Goal: Task Accomplishment & Management: Manage account settings

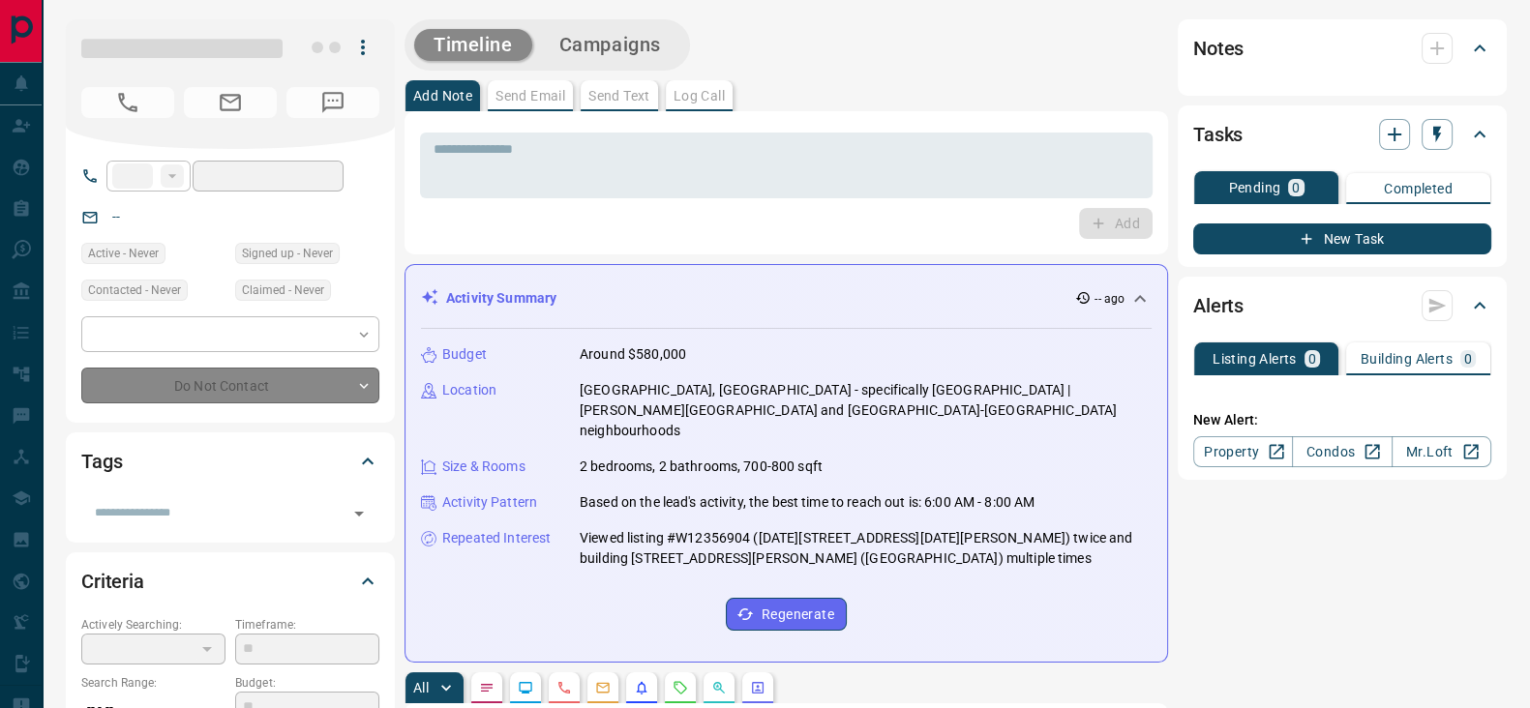
type input "**"
type input "**********"
type input "*"
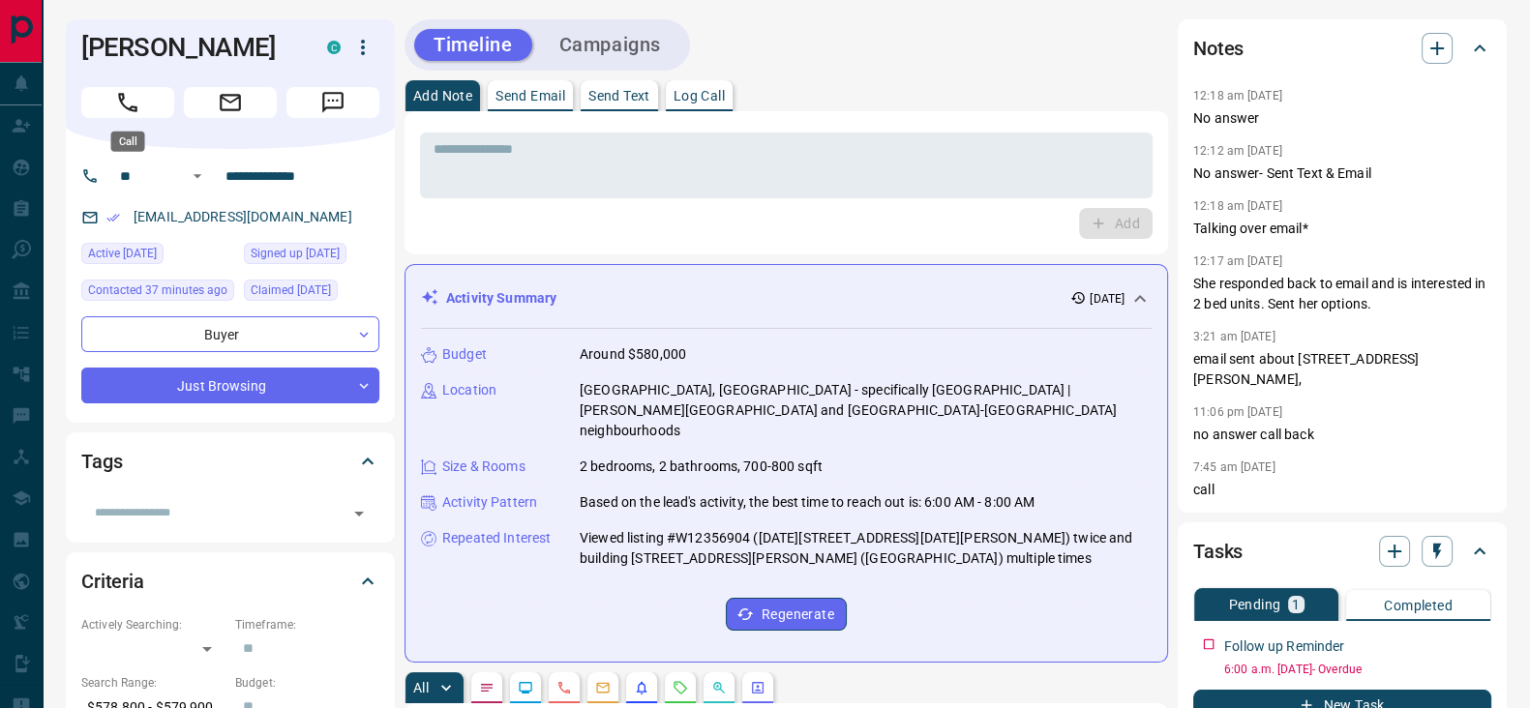
click at [135, 99] on icon "Call" at bounding box center [127, 102] width 25 height 25
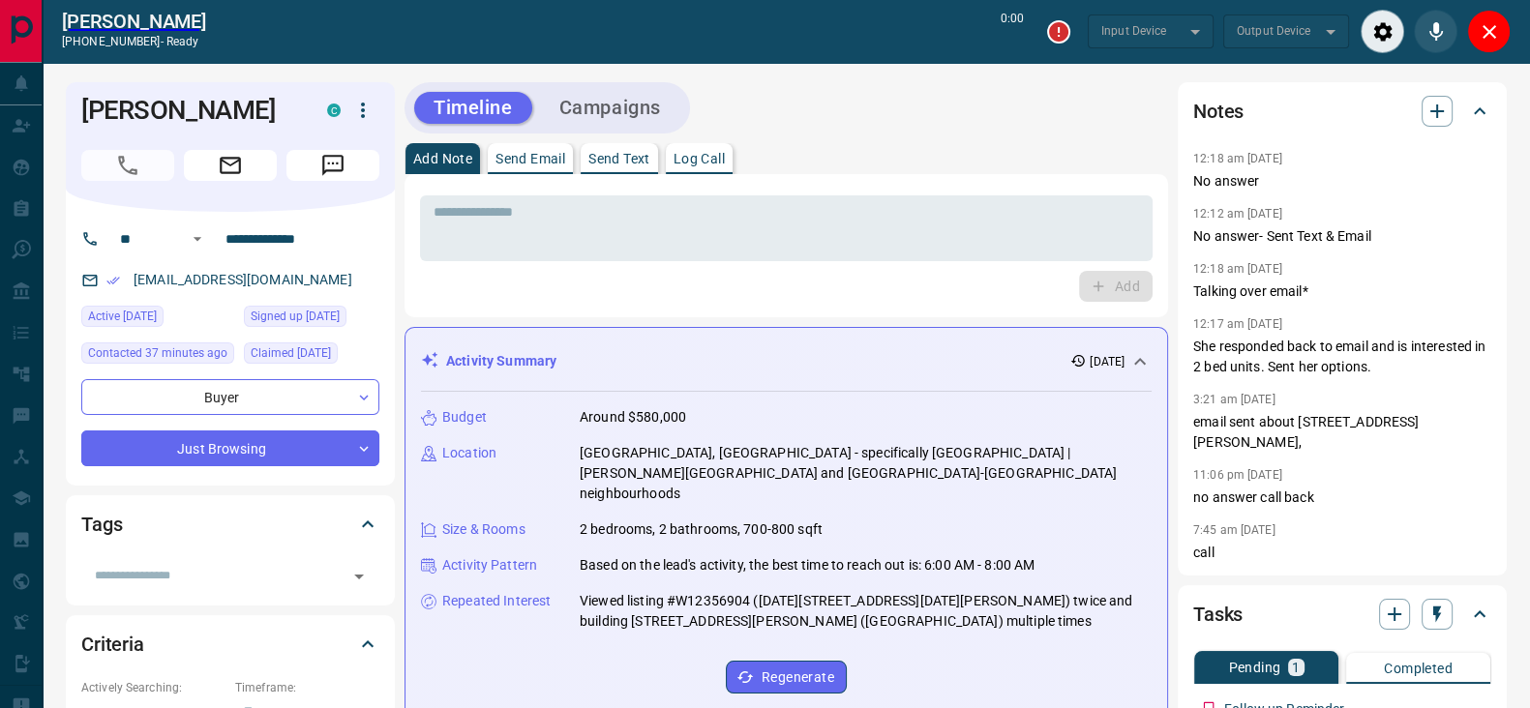
type input "*******"
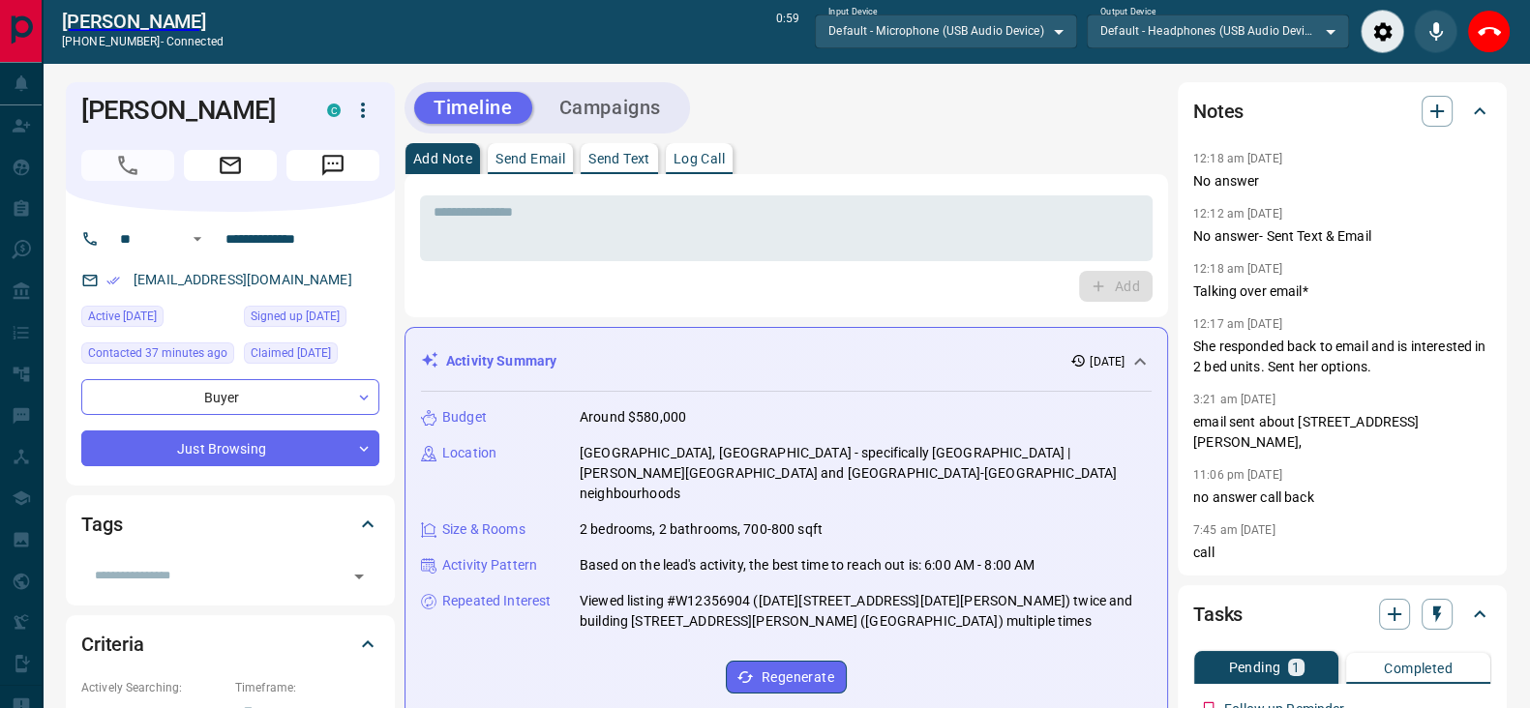
click at [789, 291] on div "Add" at bounding box center [786, 286] width 733 height 31
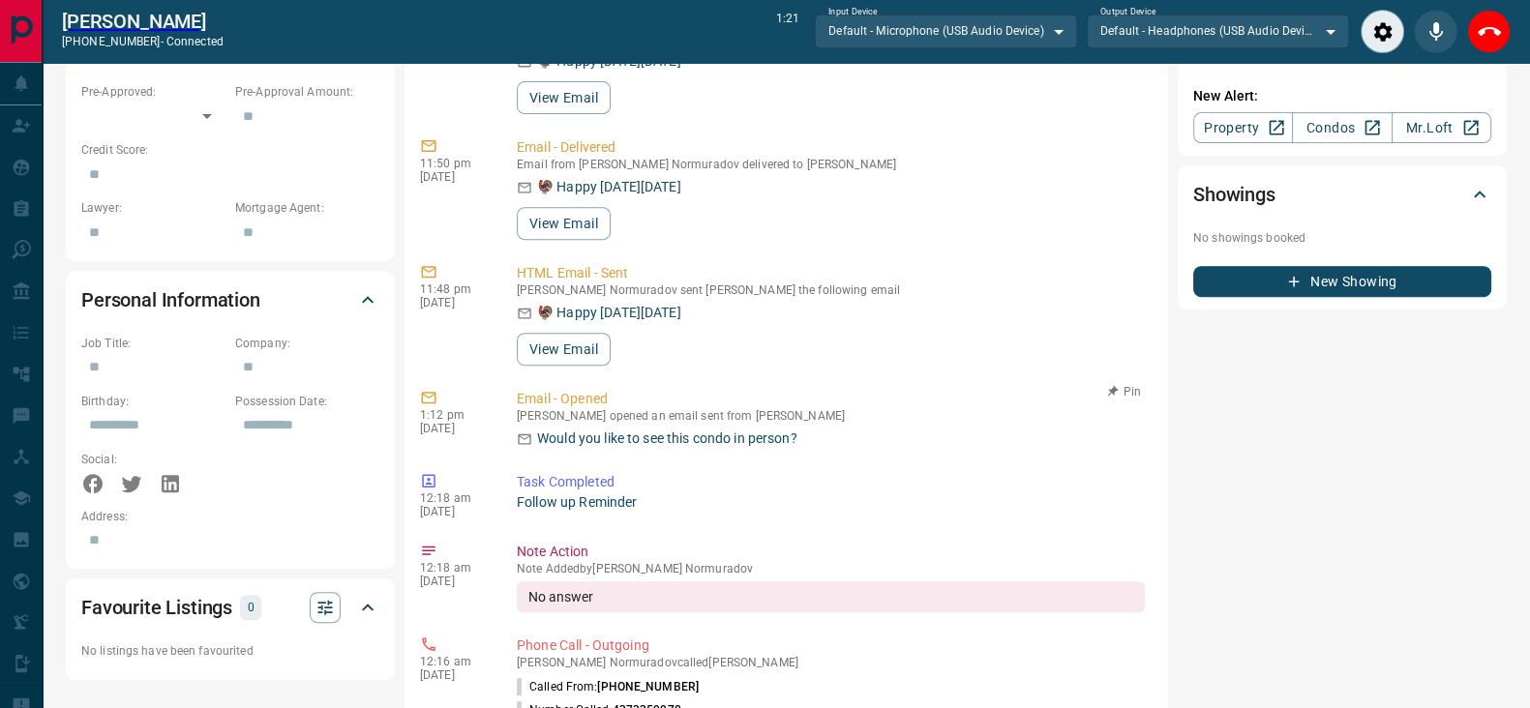
click at [777, 347] on div "11:56 pm [DATE] Email - Delivered Email from [PERSON_NAME] Normuradov delivered…" at bounding box center [786, 654] width 733 height 1548
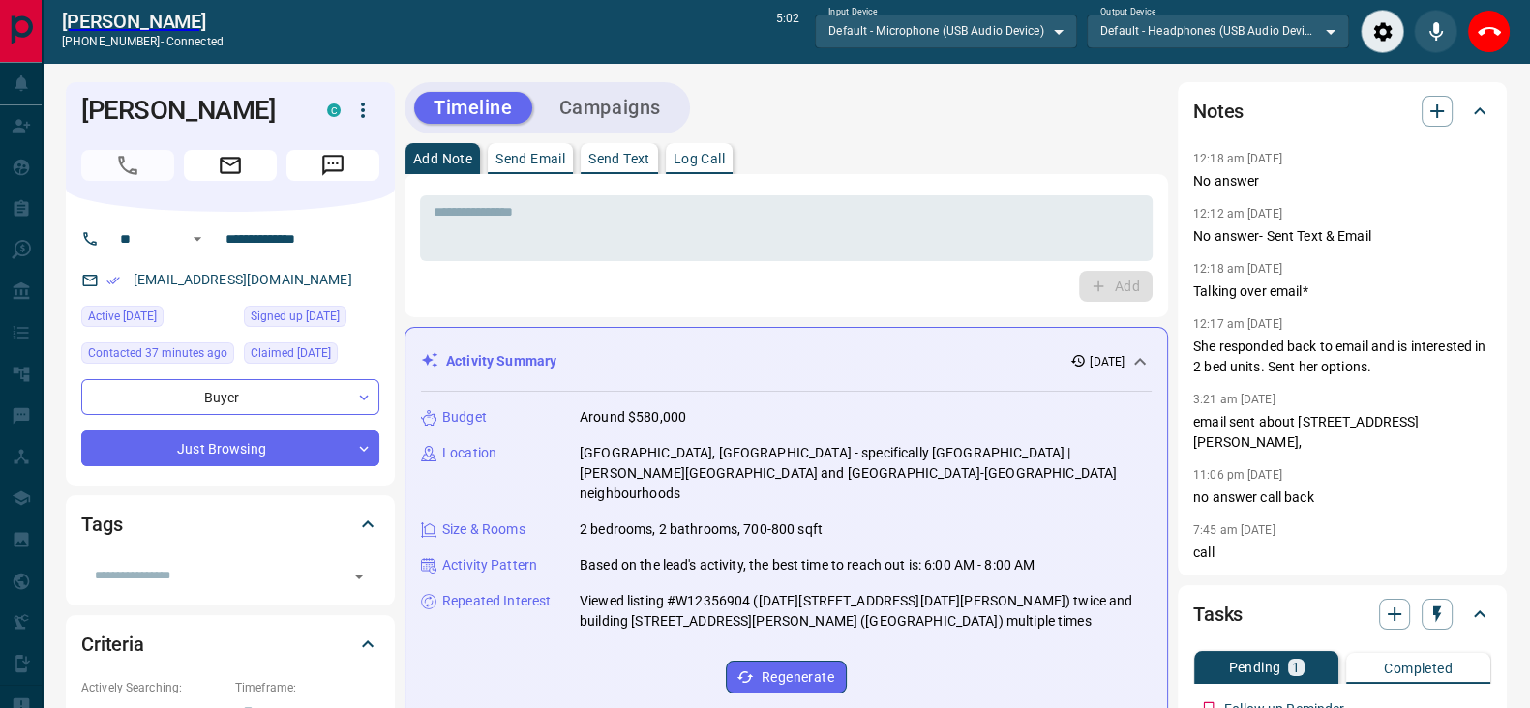
click at [616, 333] on div "Activity Summary [DATE] Budget Around $580,000 Location [GEOGRAPHIC_DATA], [GEO…" at bounding box center [786, 526] width 764 height 399
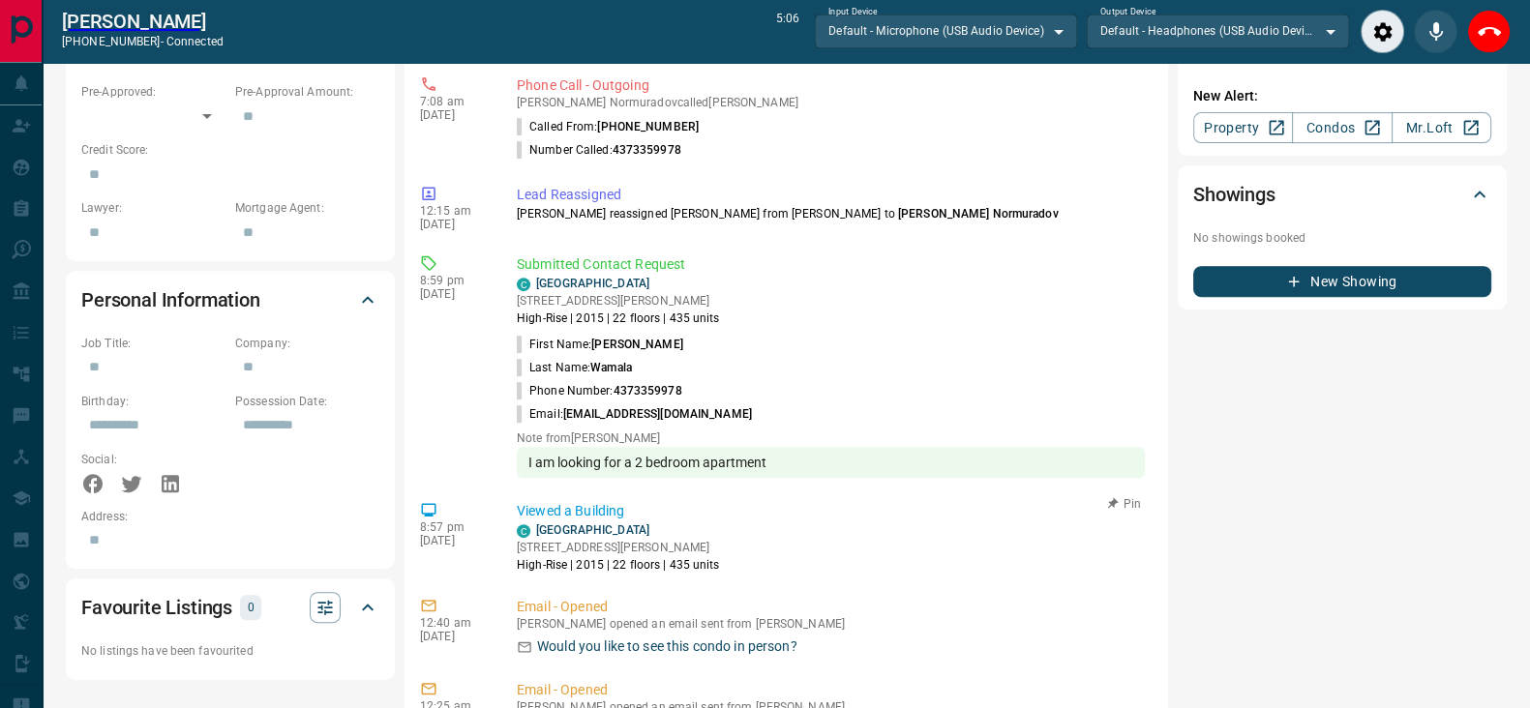
scroll to position [1778, 0]
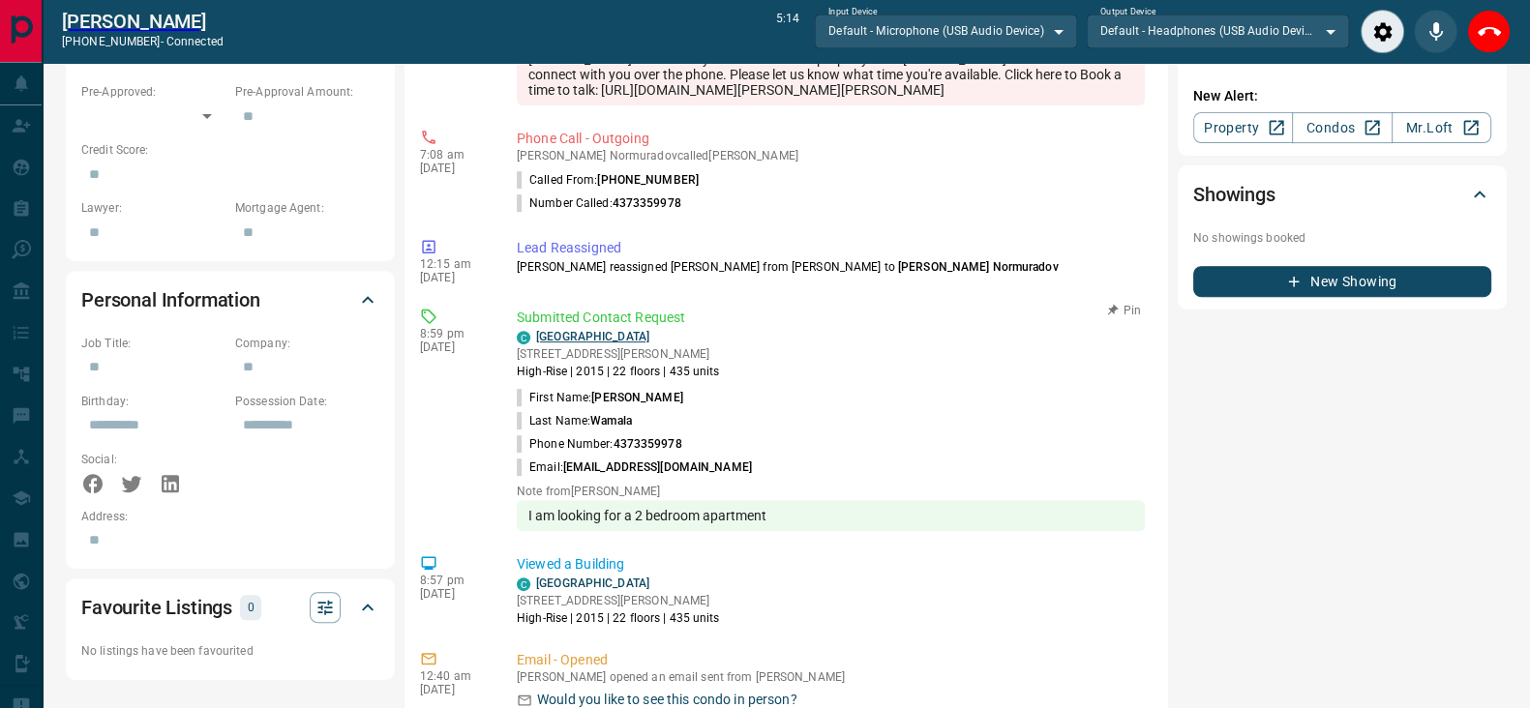
click at [547, 330] on link "[GEOGRAPHIC_DATA]" at bounding box center [592, 337] width 113 height 14
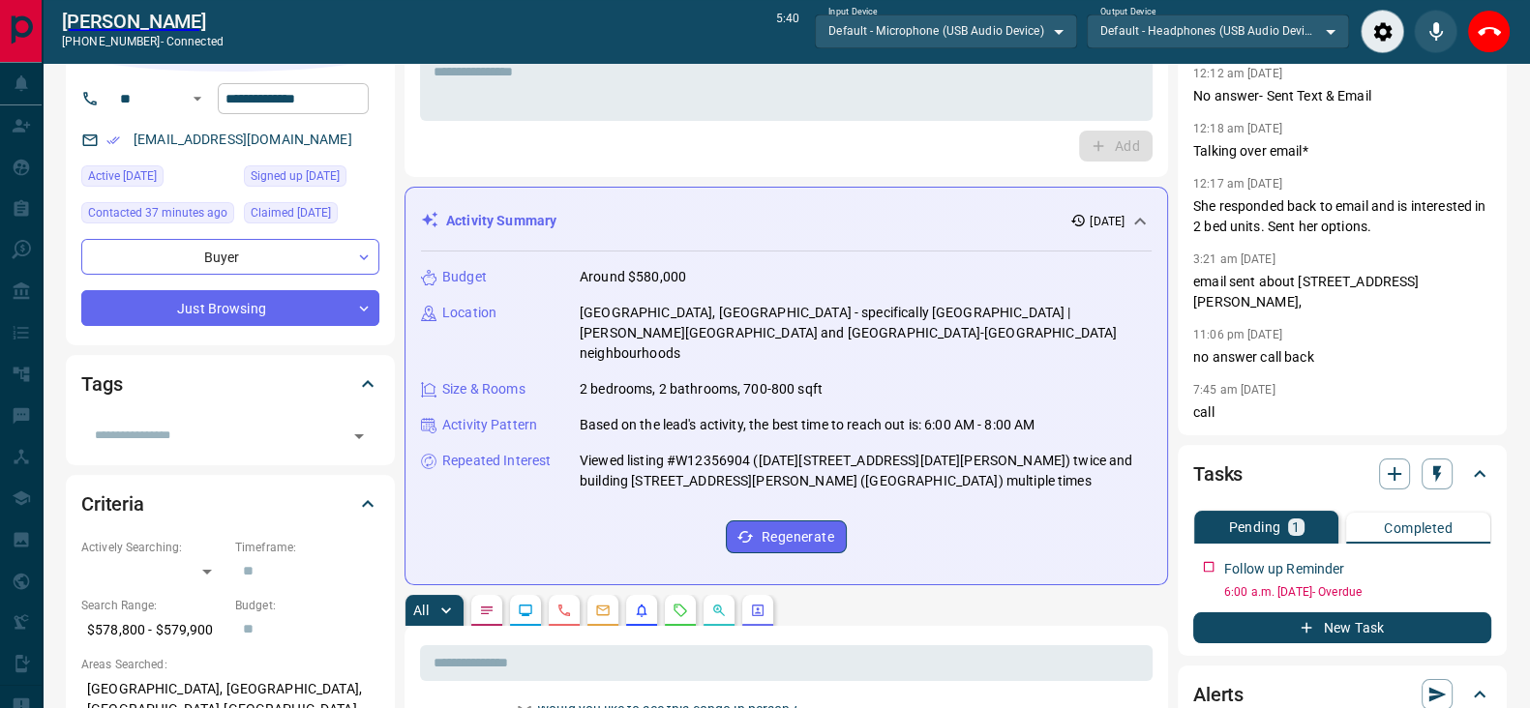
scroll to position [0, 0]
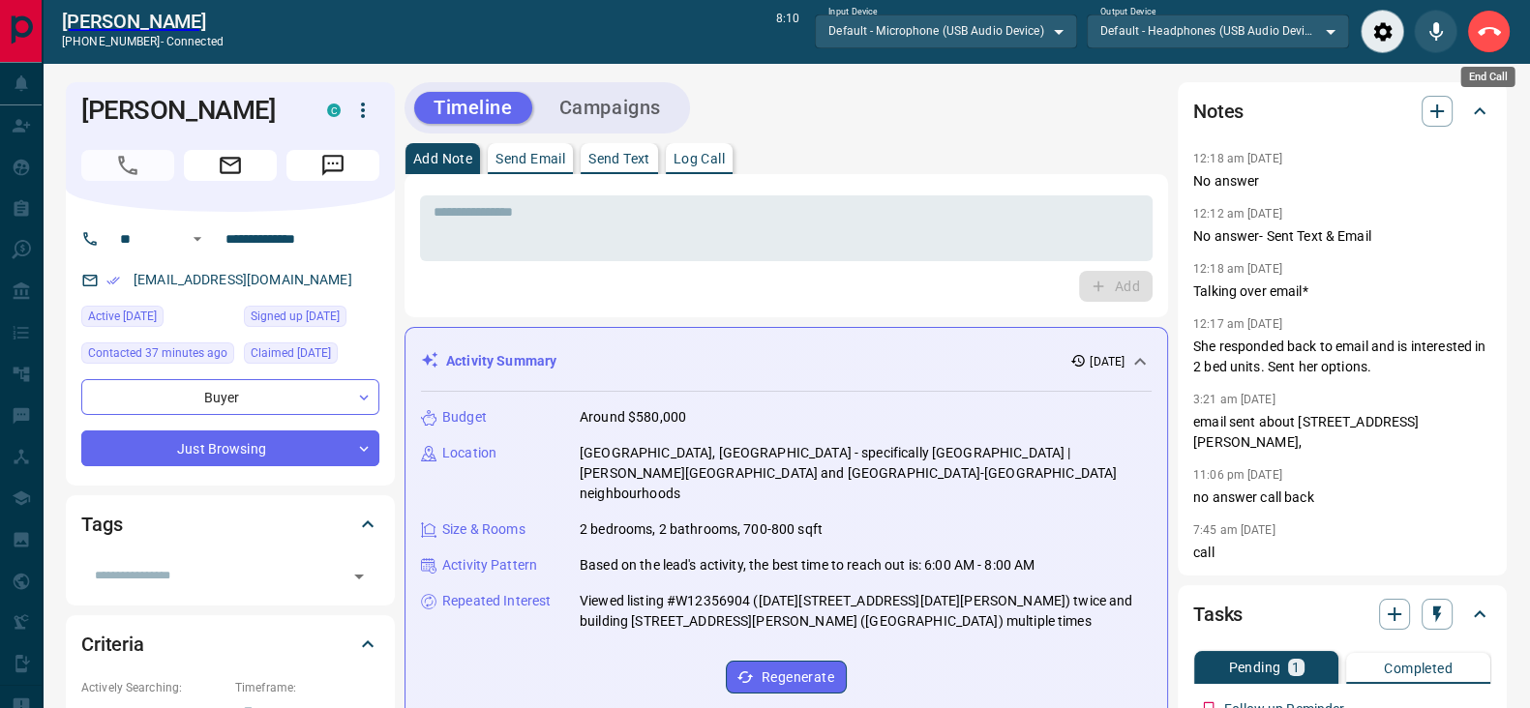
drag, startPoint x: 1491, startPoint y: 38, endPoint x: 1459, endPoint y: 28, distance: 33.4
click at [1491, 39] on icon "End Call" at bounding box center [1489, 31] width 23 height 23
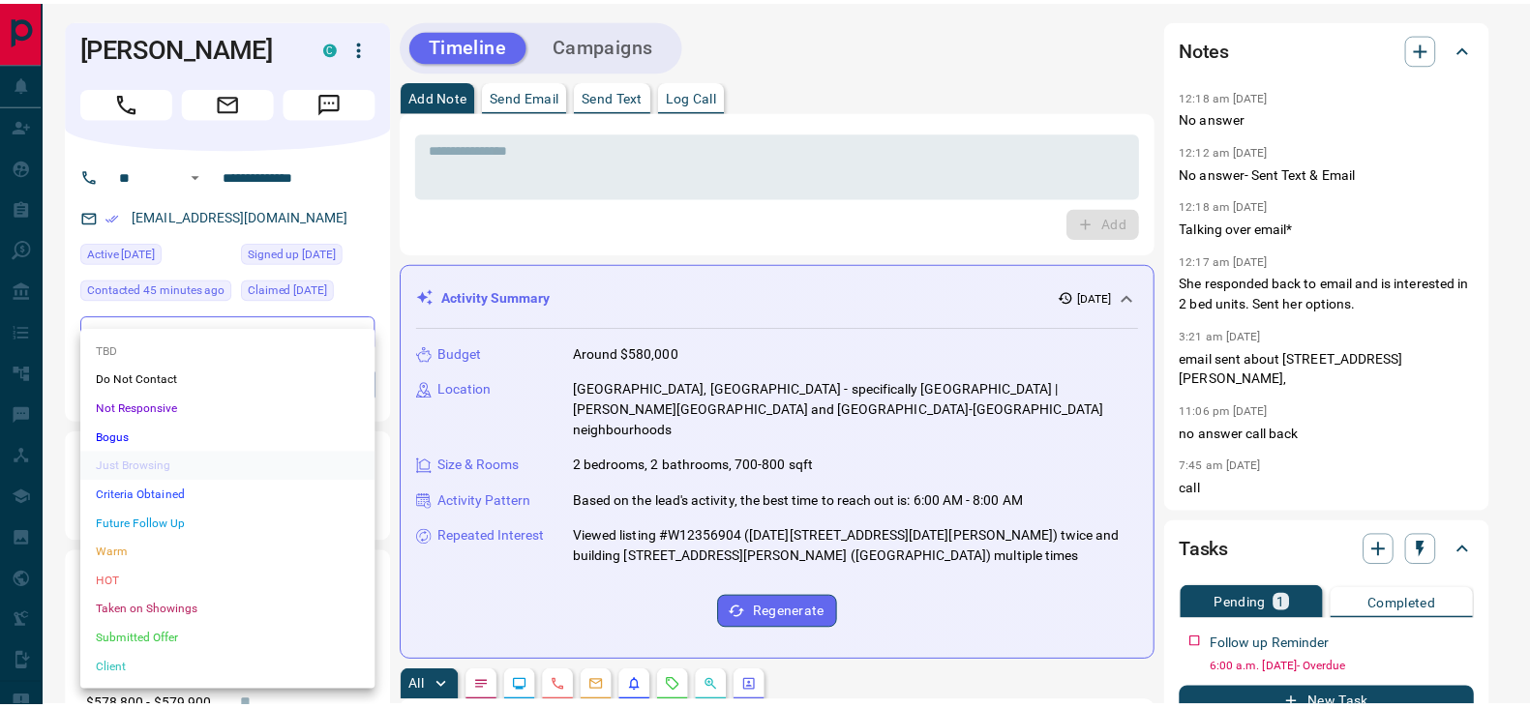
scroll to position [1778, 0]
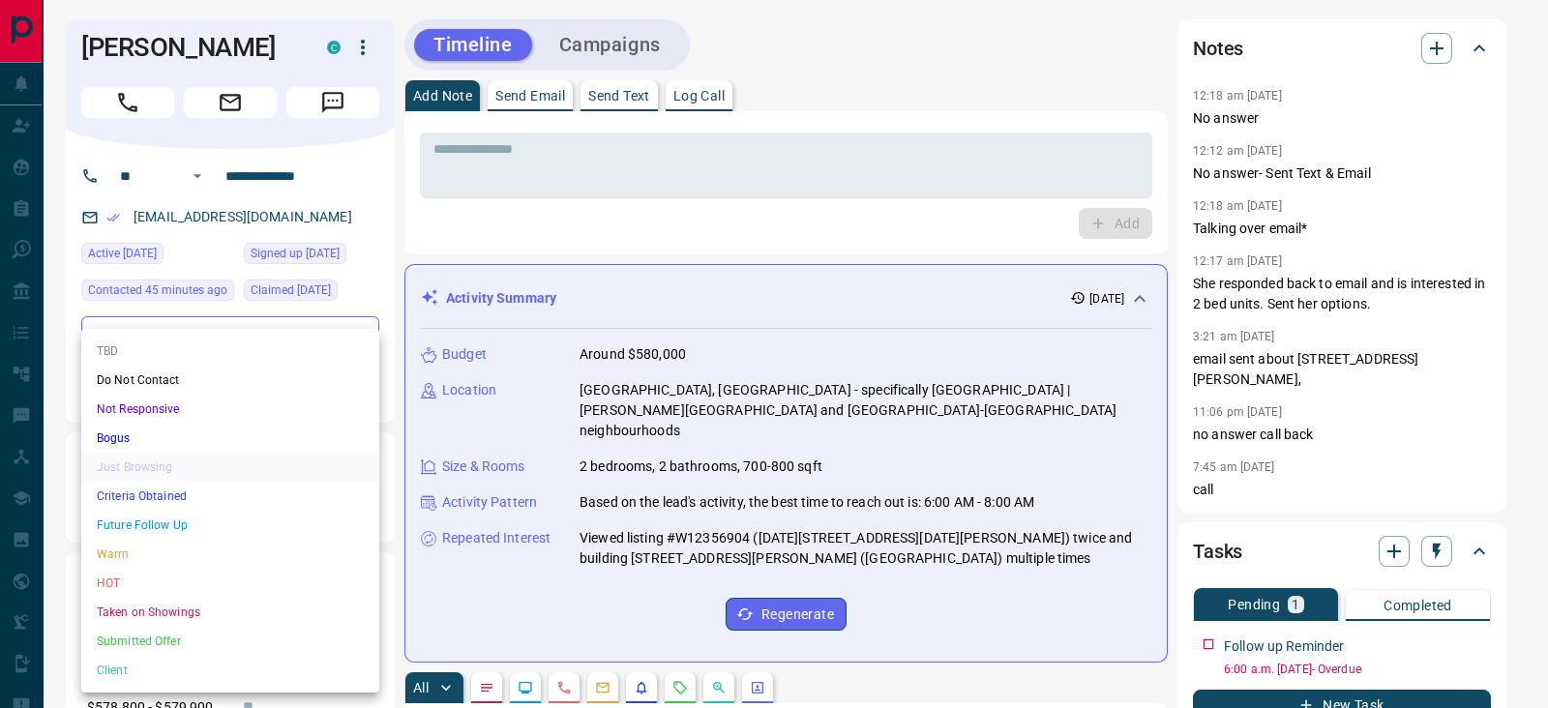
drag, startPoint x: 130, startPoint y: 580, endPoint x: 247, endPoint y: 507, distance: 137.8
click at [133, 581] on li "HOT" at bounding box center [230, 583] width 298 height 29
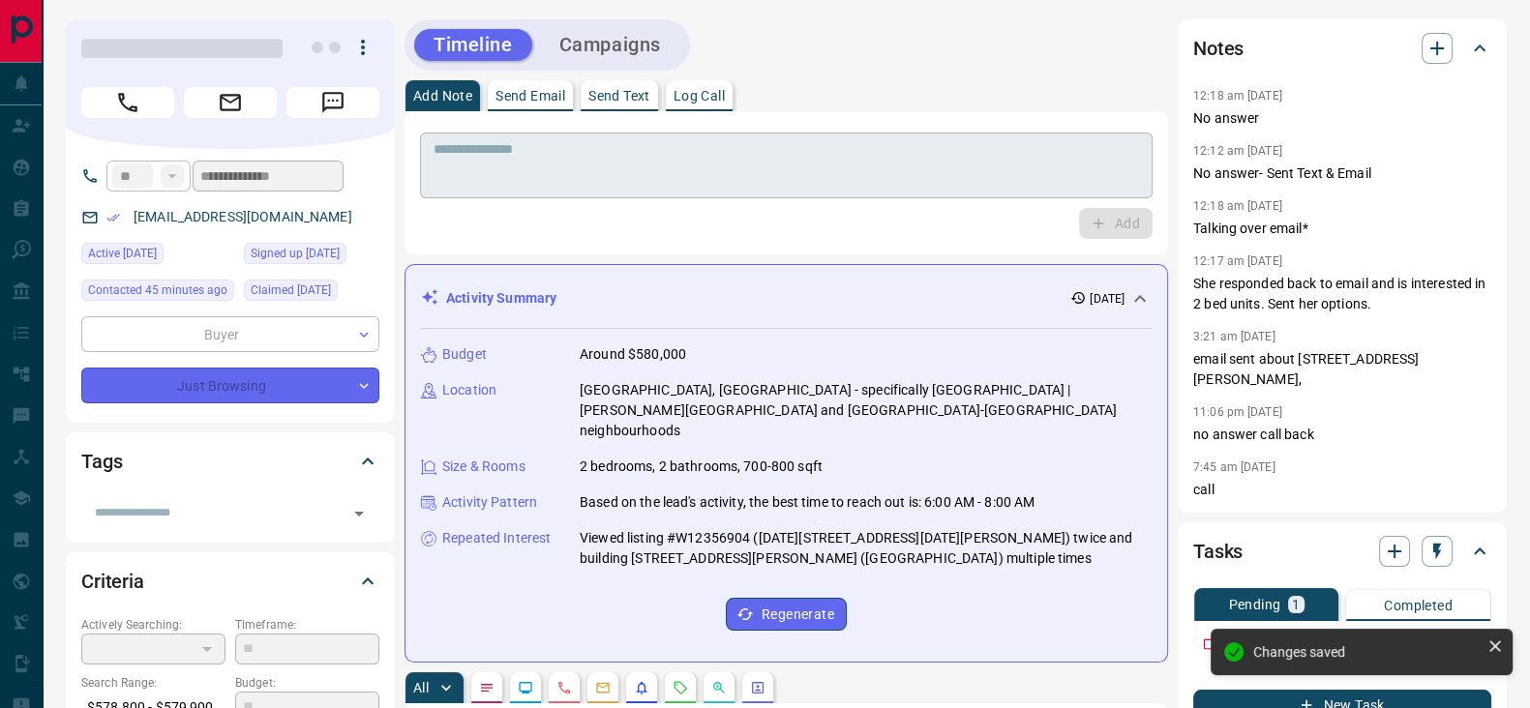
type input "*"
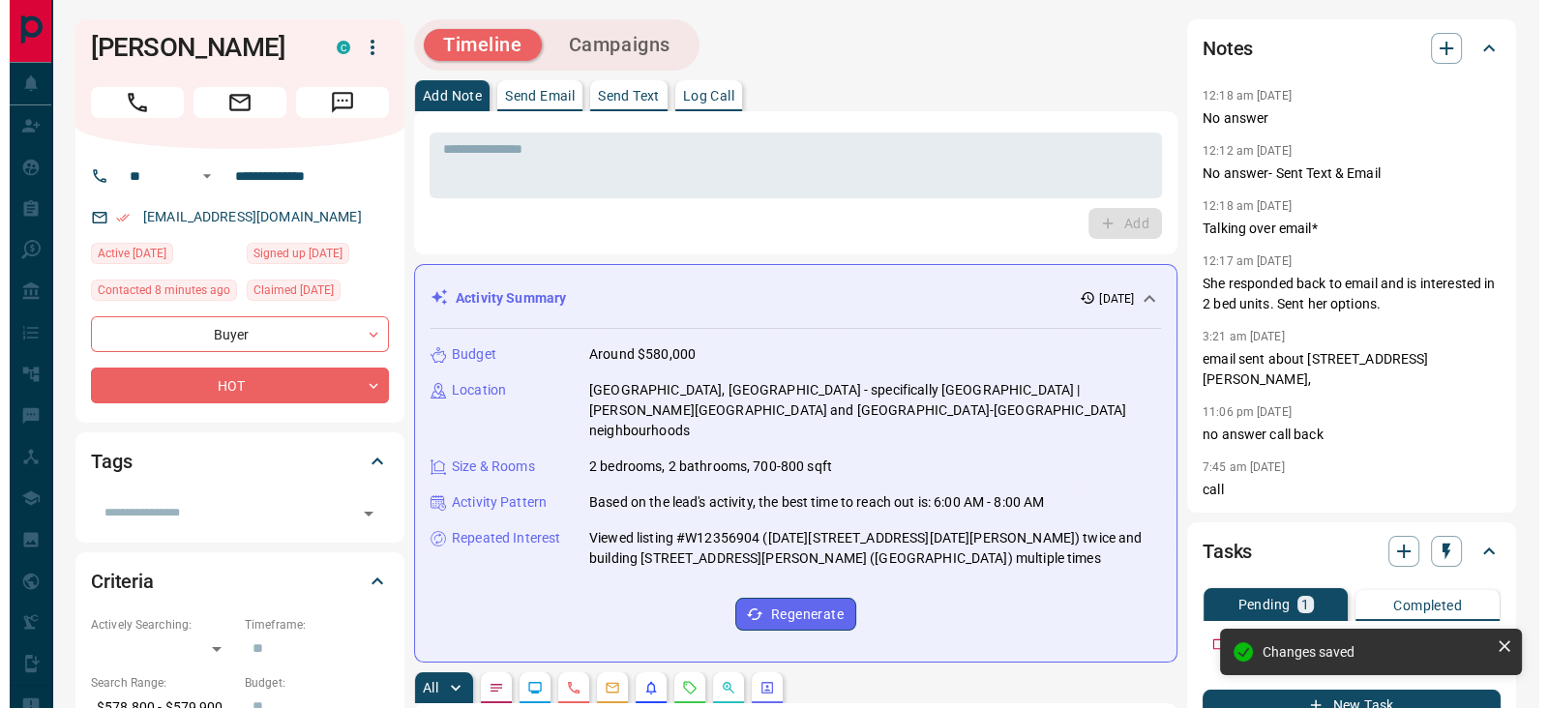
scroll to position [1863, 0]
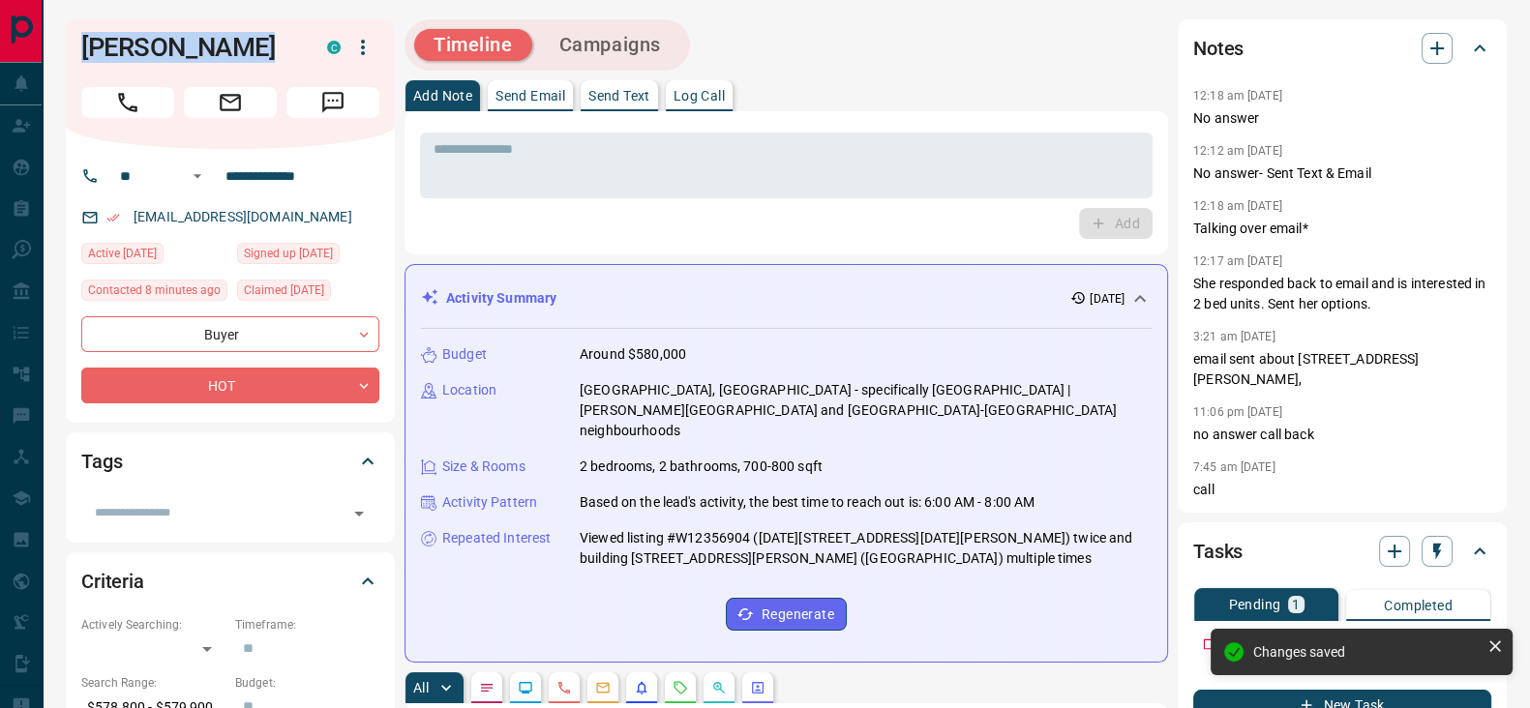
drag, startPoint x: 174, startPoint y: 36, endPoint x: 210, endPoint y: 110, distance: 82.7
click at [73, 29] on div "[PERSON_NAME] C" at bounding box center [230, 84] width 329 height 130
copy h1 "[PERSON_NAME]"
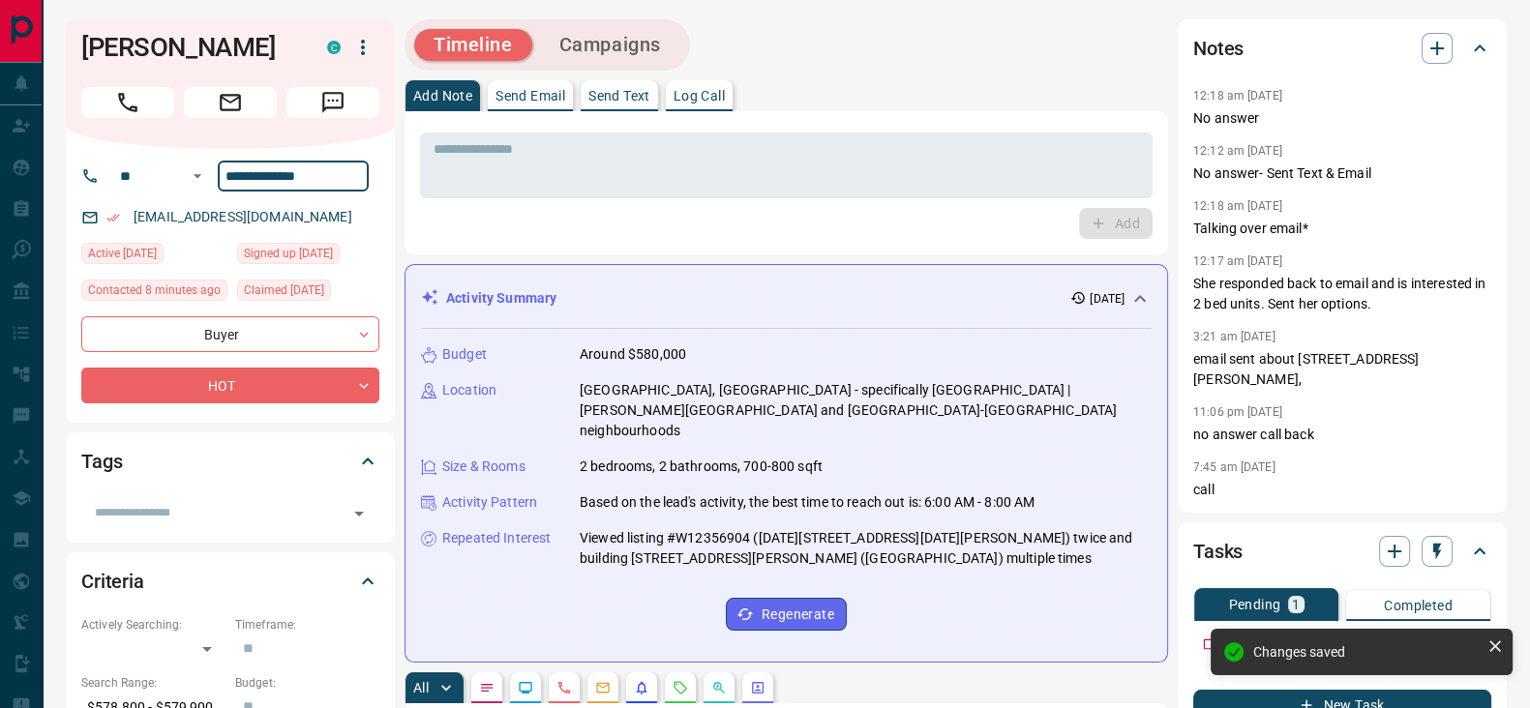
drag, startPoint x: 336, startPoint y: 176, endPoint x: 237, endPoint y: 173, distance: 98.7
click at [213, 166] on div "**********" at bounding box center [237, 176] width 262 height 31
drag, startPoint x: 285, startPoint y: 207, endPoint x: 121, endPoint y: 205, distance: 164.5
click at [121, 205] on div "[EMAIL_ADDRESS][DOMAIN_NAME]" at bounding box center [230, 217] width 298 height 32
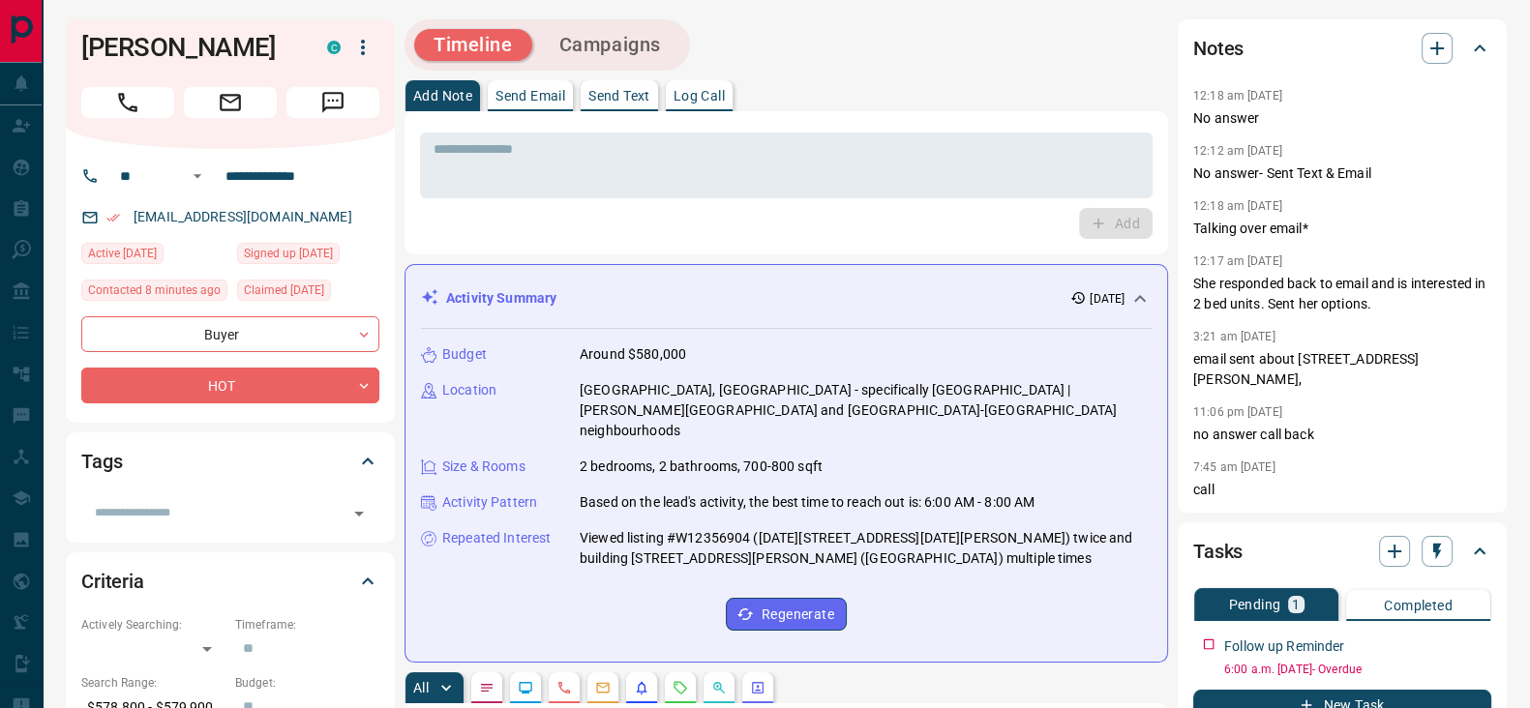
click at [557, 225] on div "Add" at bounding box center [786, 223] width 733 height 31
drag, startPoint x: 294, startPoint y: 215, endPoint x: 105, endPoint y: 218, distance: 188.7
click at [105, 218] on div "[EMAIL_ADDRESS][DOMAIN_NAME]" at bounding box center [230, 217] width 298 height 32
copy link "[EMAIL_ADDRESS][DOMAIN_NAME]"
click at [1442, 40] on icon "button" at bounding box center [1436, 48] width 23 height 23
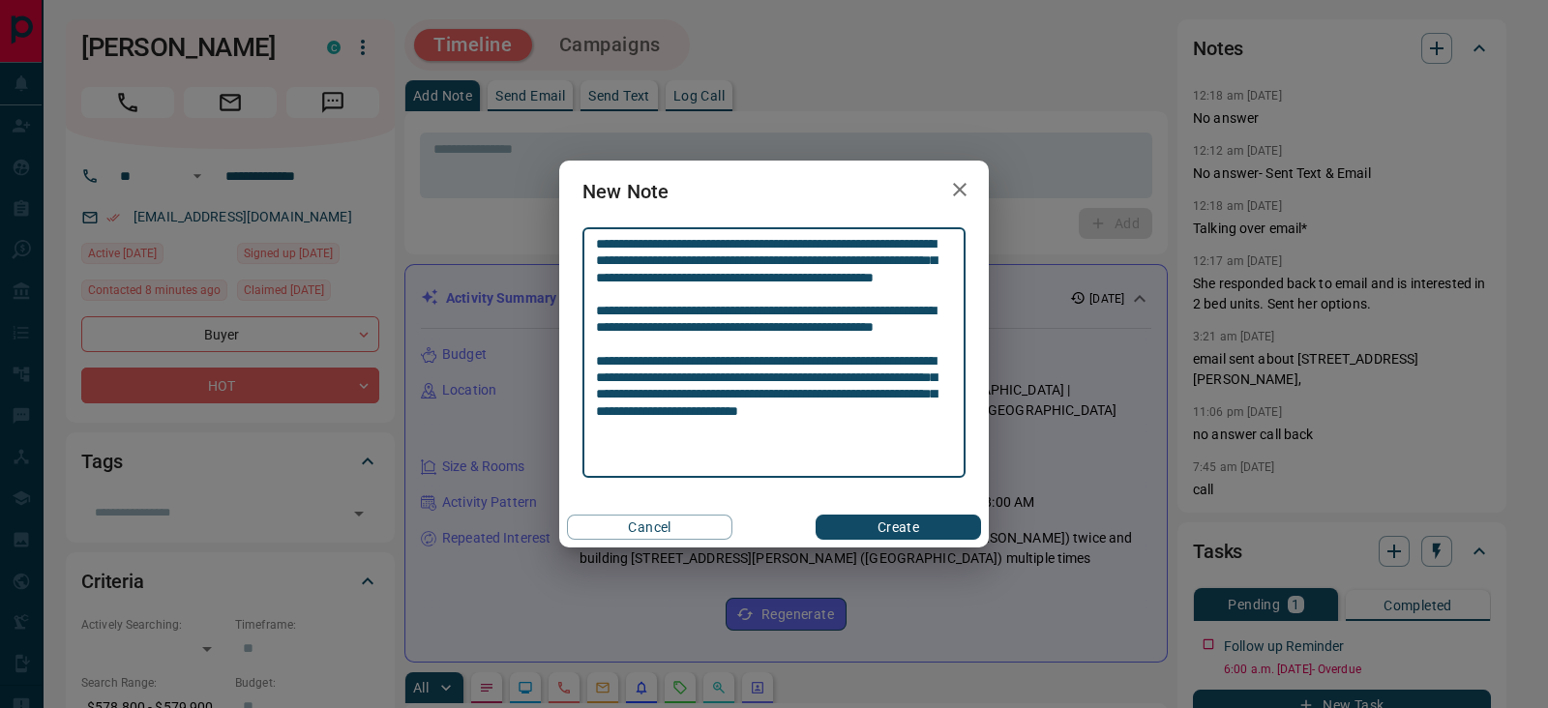
type textarea "**********"
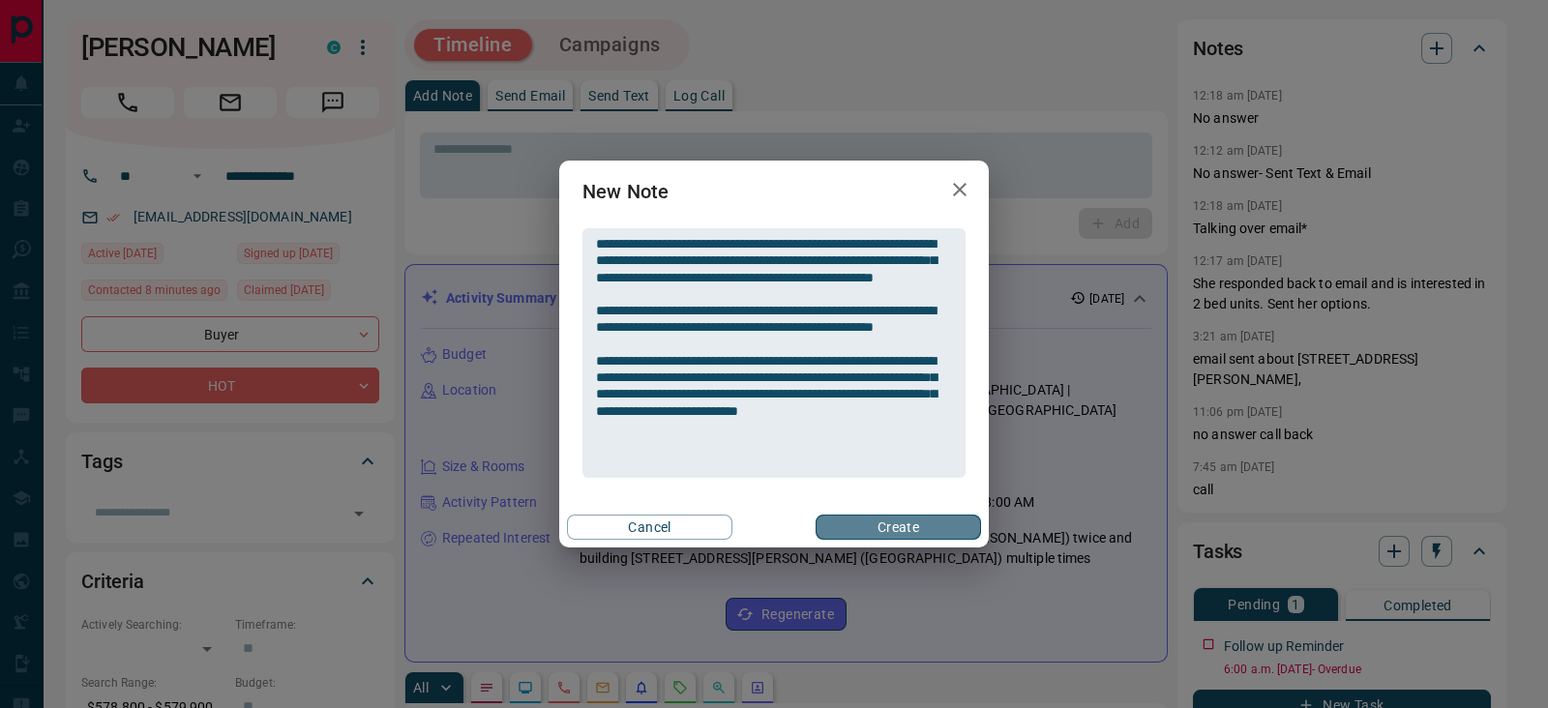
drag, startPoint x: 895, startPoint y: 526, endPoint x: 964, endPoint y: 495, distance: 75.4
click at [896, 526] on button "Create" at bounding box center [898, 527] width 165 height 25
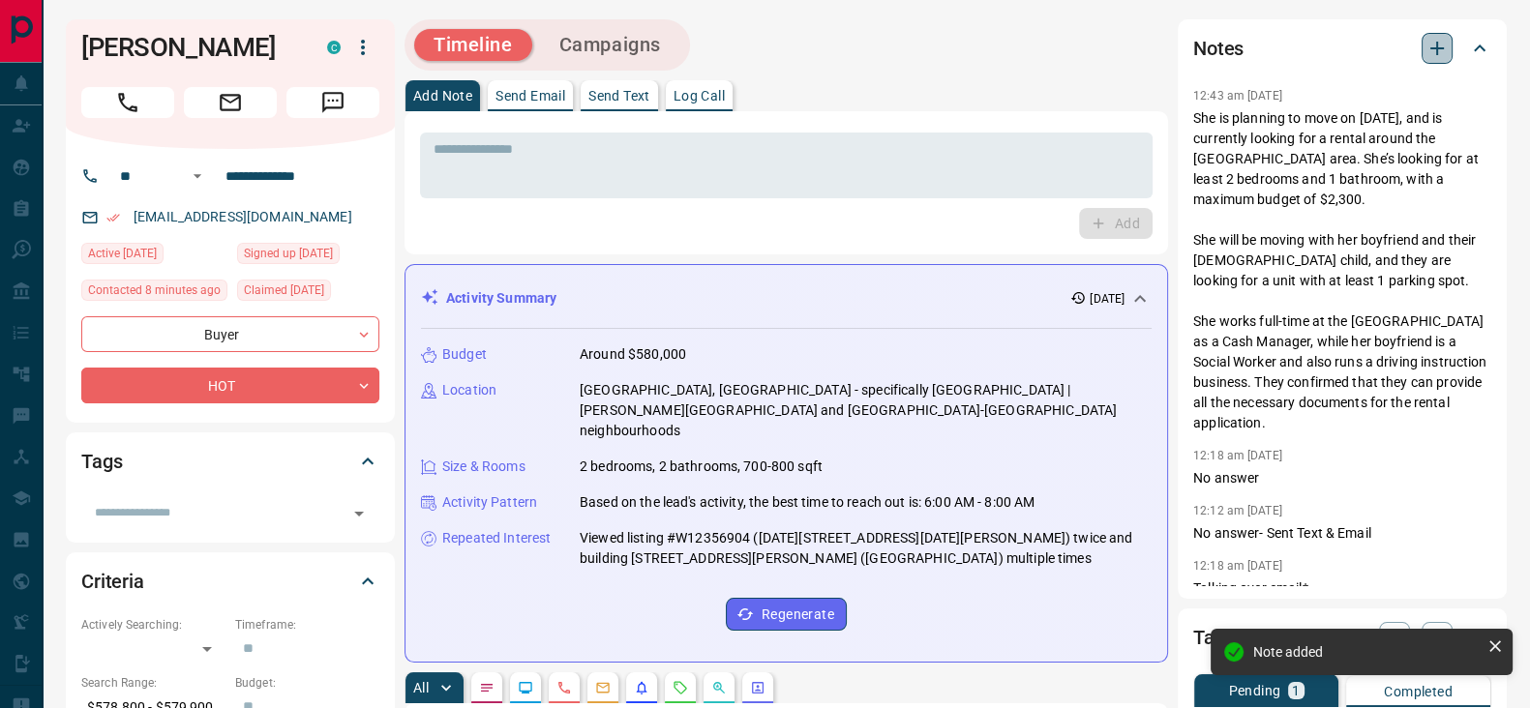
click at [1439, 54] on icon "button" at bounding box center [1436, 48] width 23 height 23
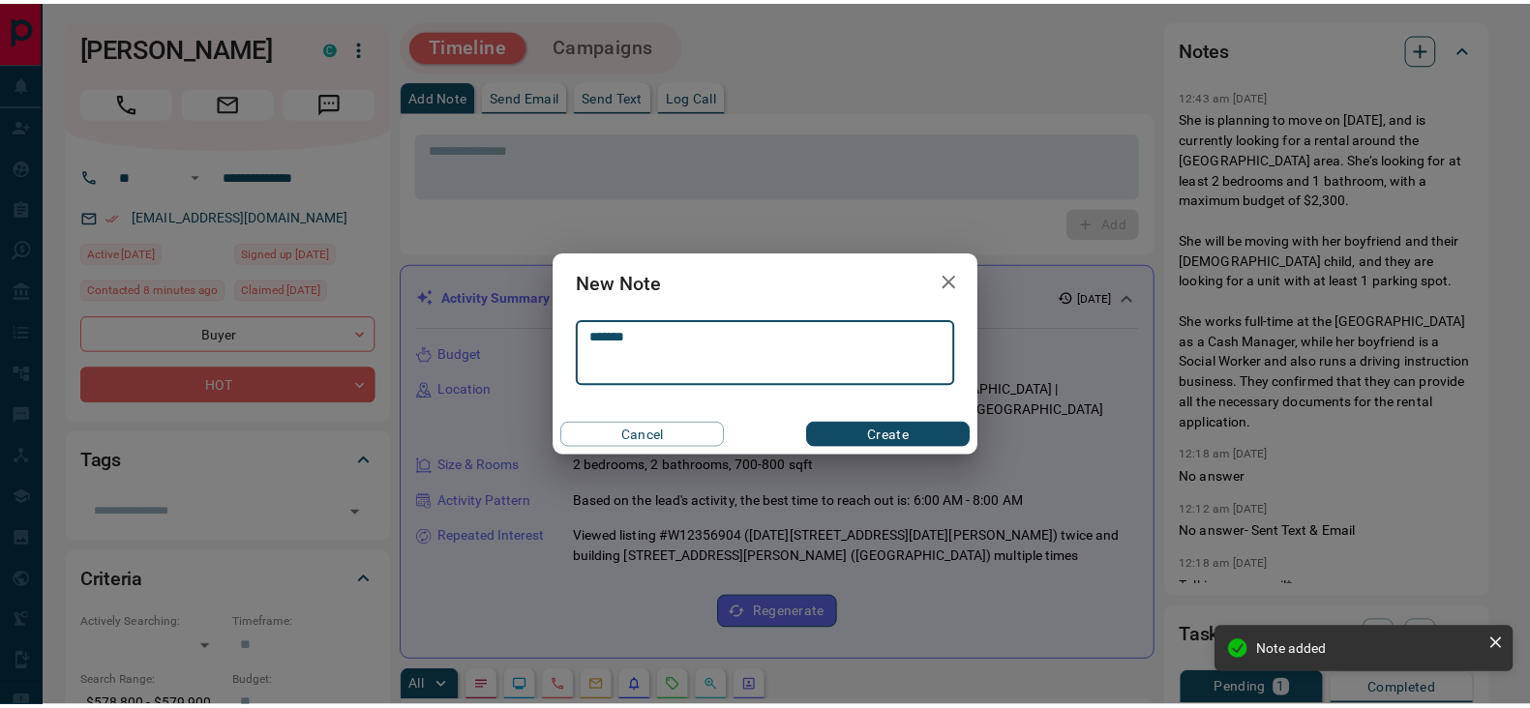
scroll to position [2037, 0]
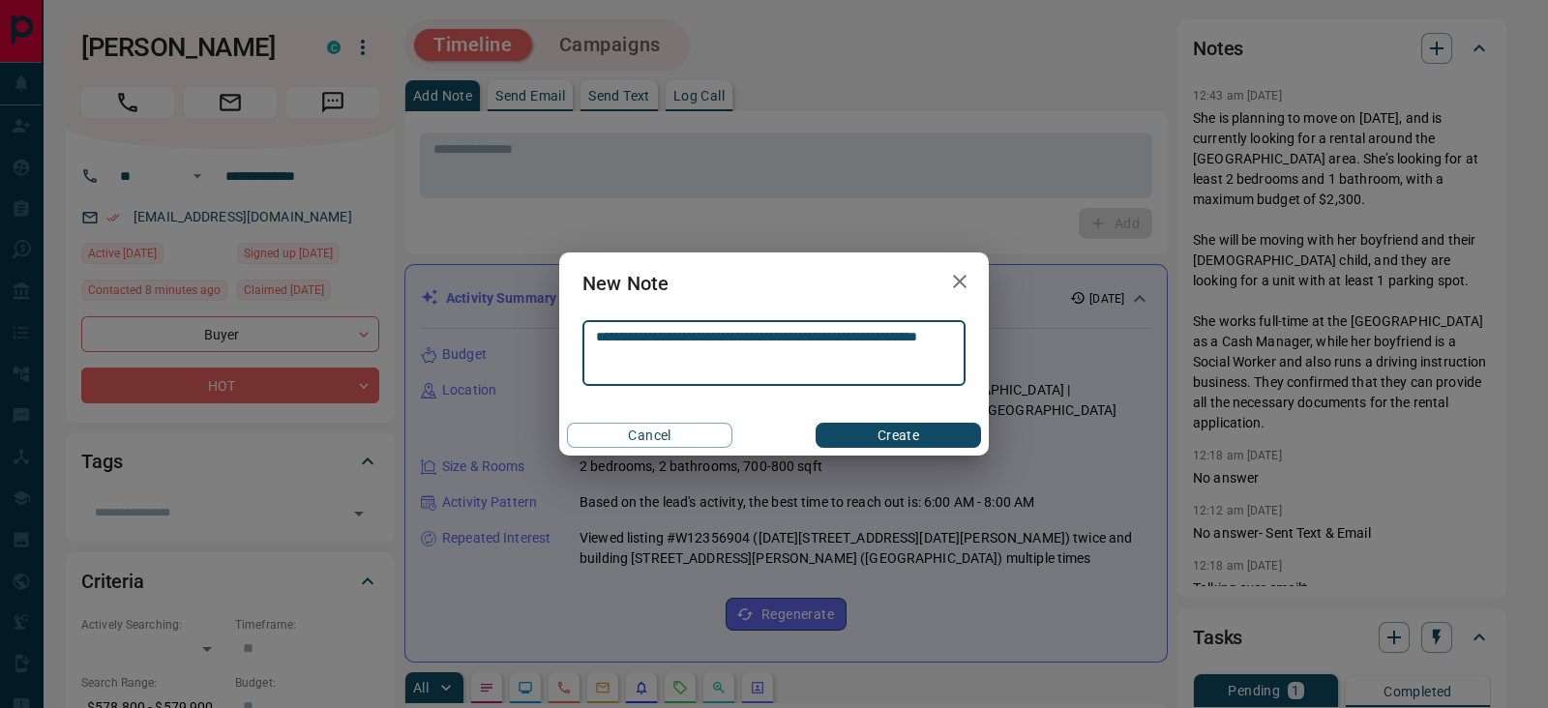
type textarea "**********"
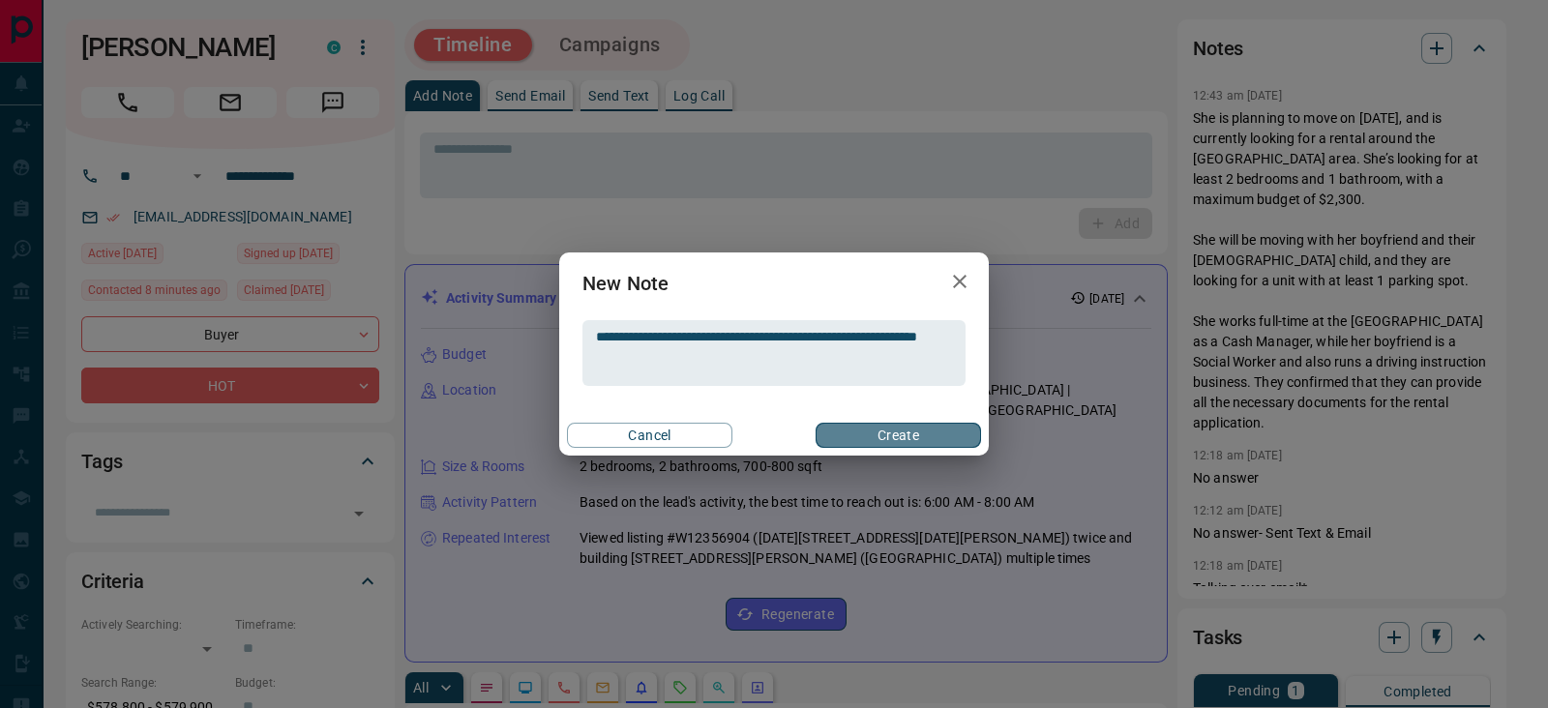
drag, startPoint x: 903, startPoint y: 434, endPoint x: 1093, endPoint y: 355, distance: 205.2
click at [906, 434] on button "Create" at bounding box center [898, 435] width 165 height 25
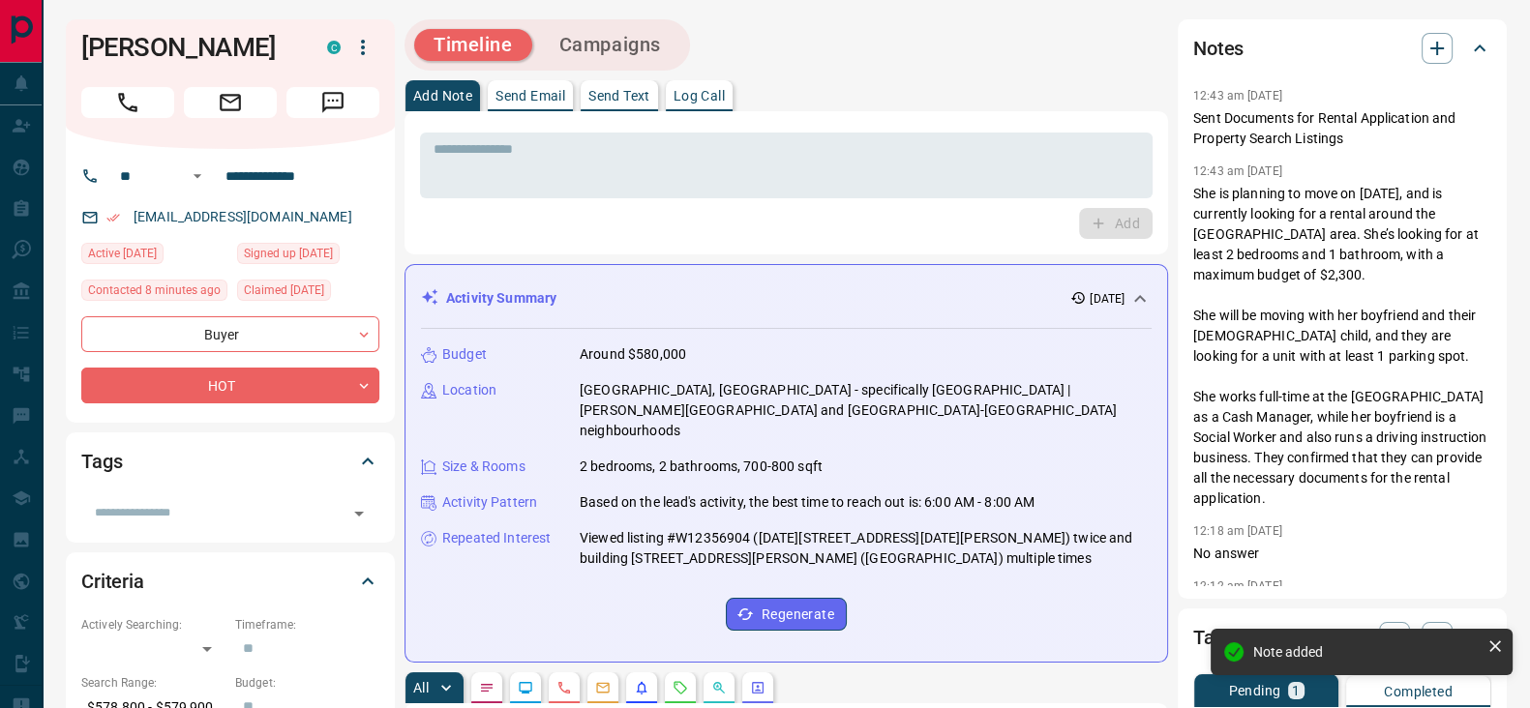
scroll to position [2131, 0]
click at [151, 494] on div "​" at bounding box center [230, 507] width 298 height 45
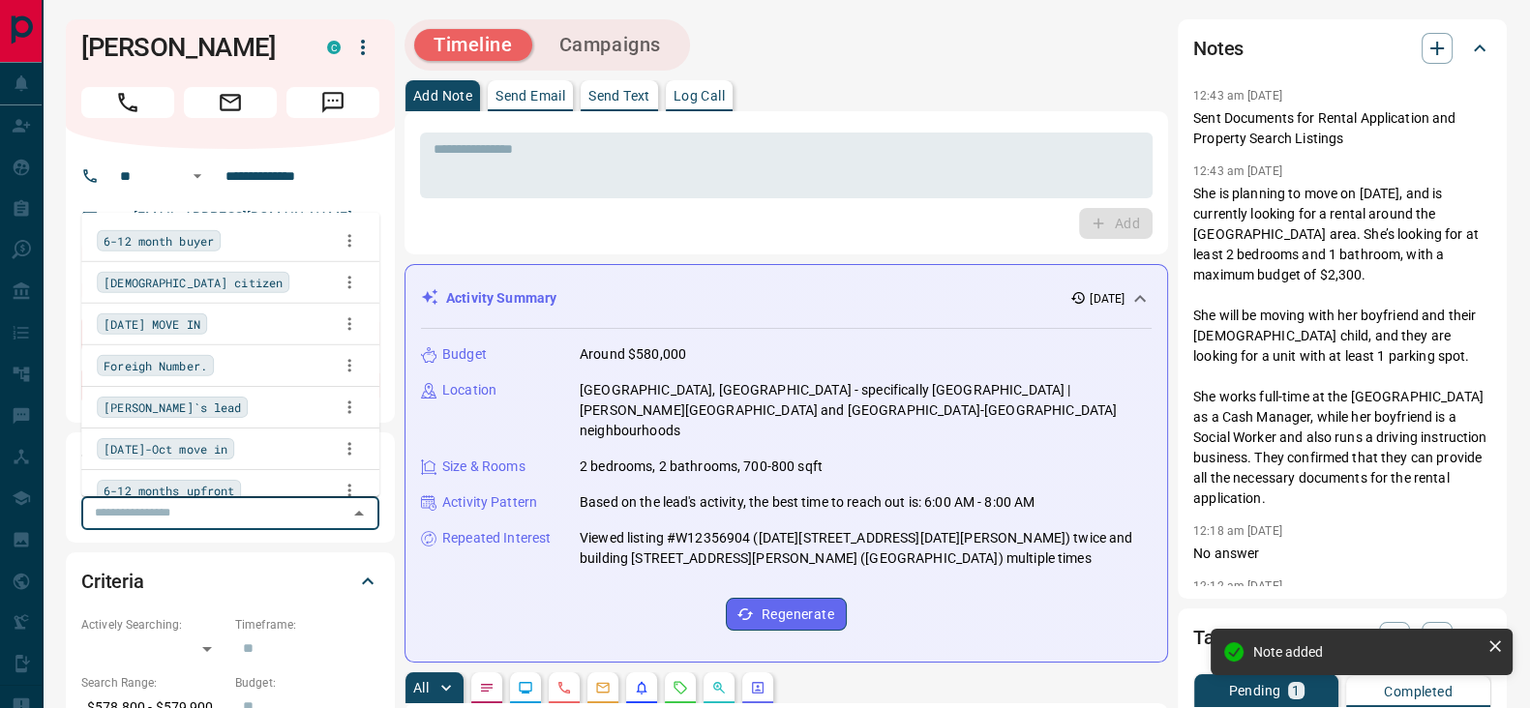
click at [154, 510] on input "text" at bounding box center [214, 512] width 255 height 21
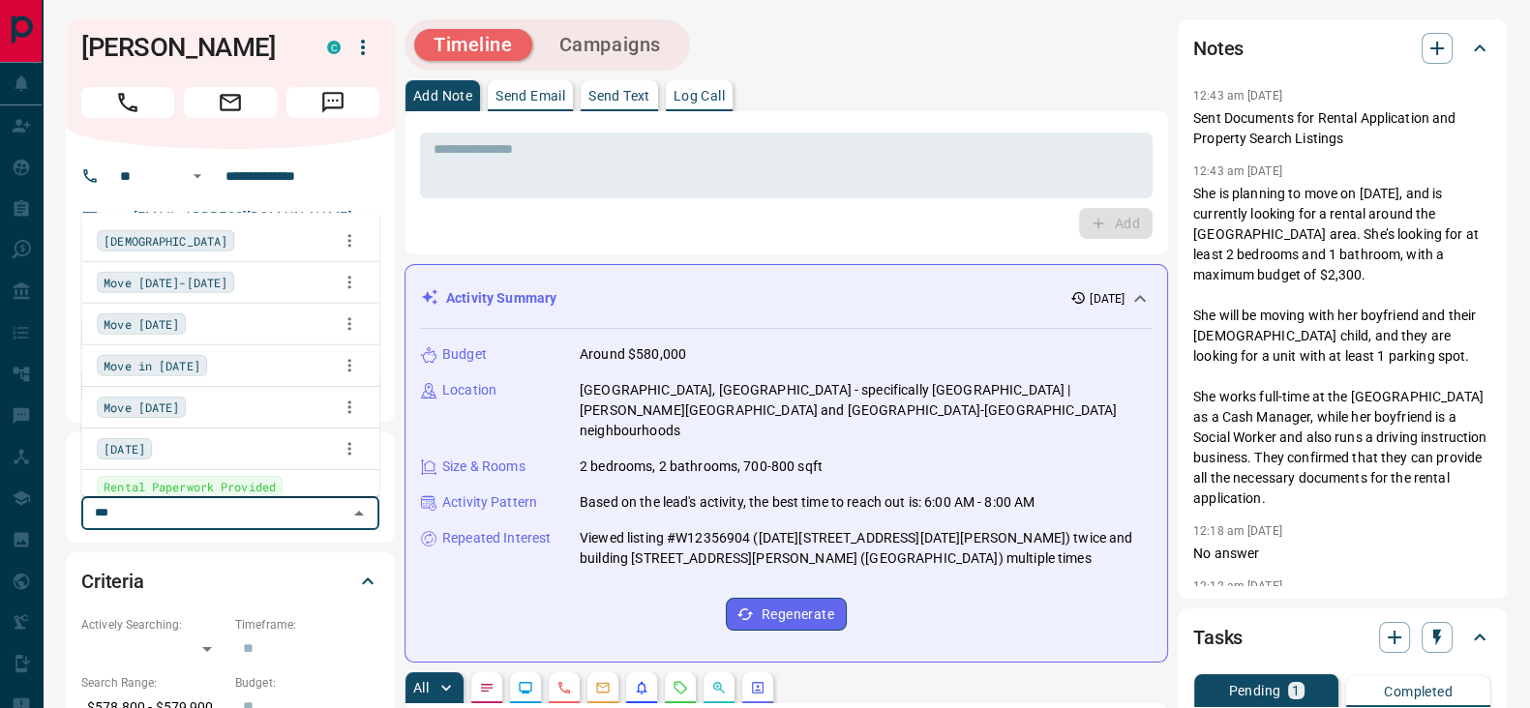
type input "****"
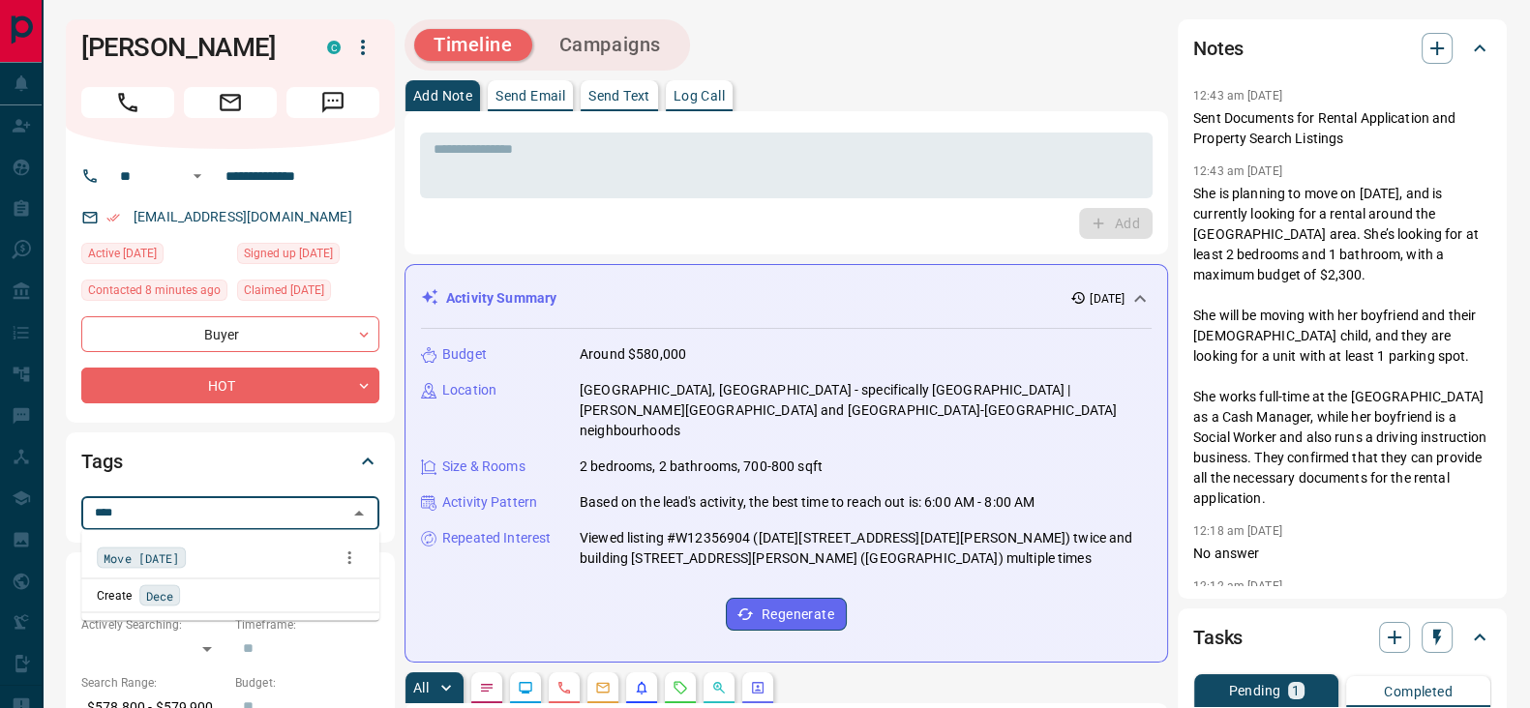
drag, startPoint x: 194, startPoint y: 558, endPoint x: 186, endPoint y: 539, distance: 20.8
click at [179, 557] on span "Move [DATE]" at bounding box center [141, 558] width 75 height 19
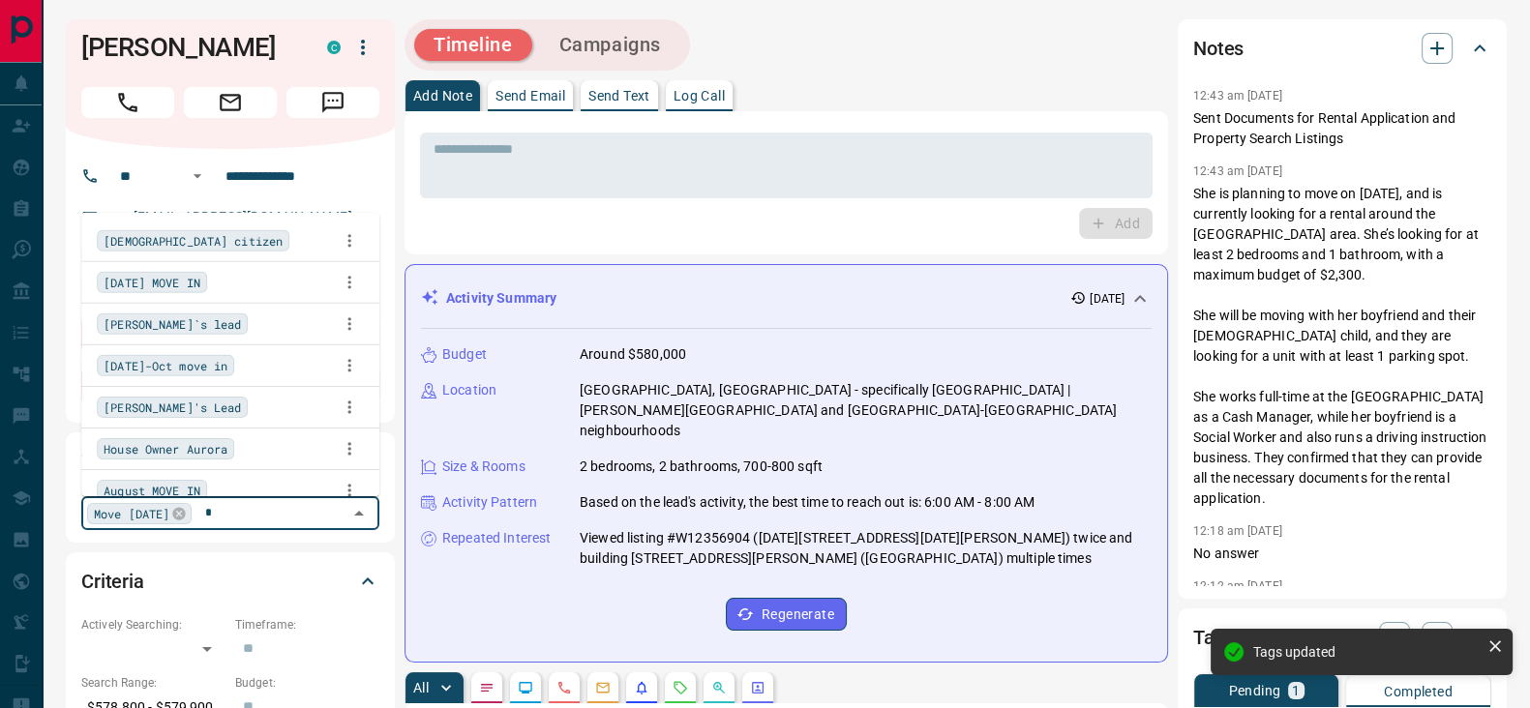
type input "**"
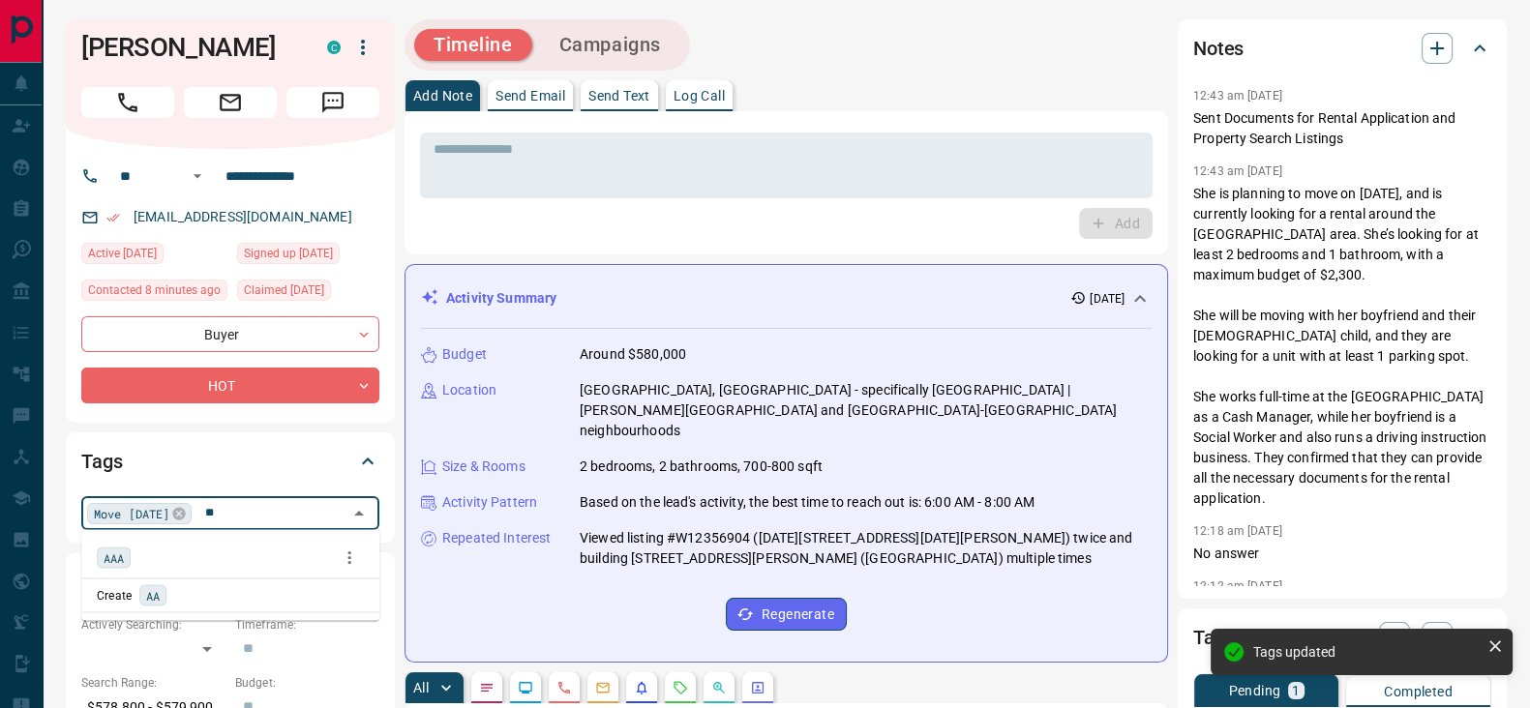
click at [178, 549] on div "AAA" at bounding box center [230, 558] width 267 height 29
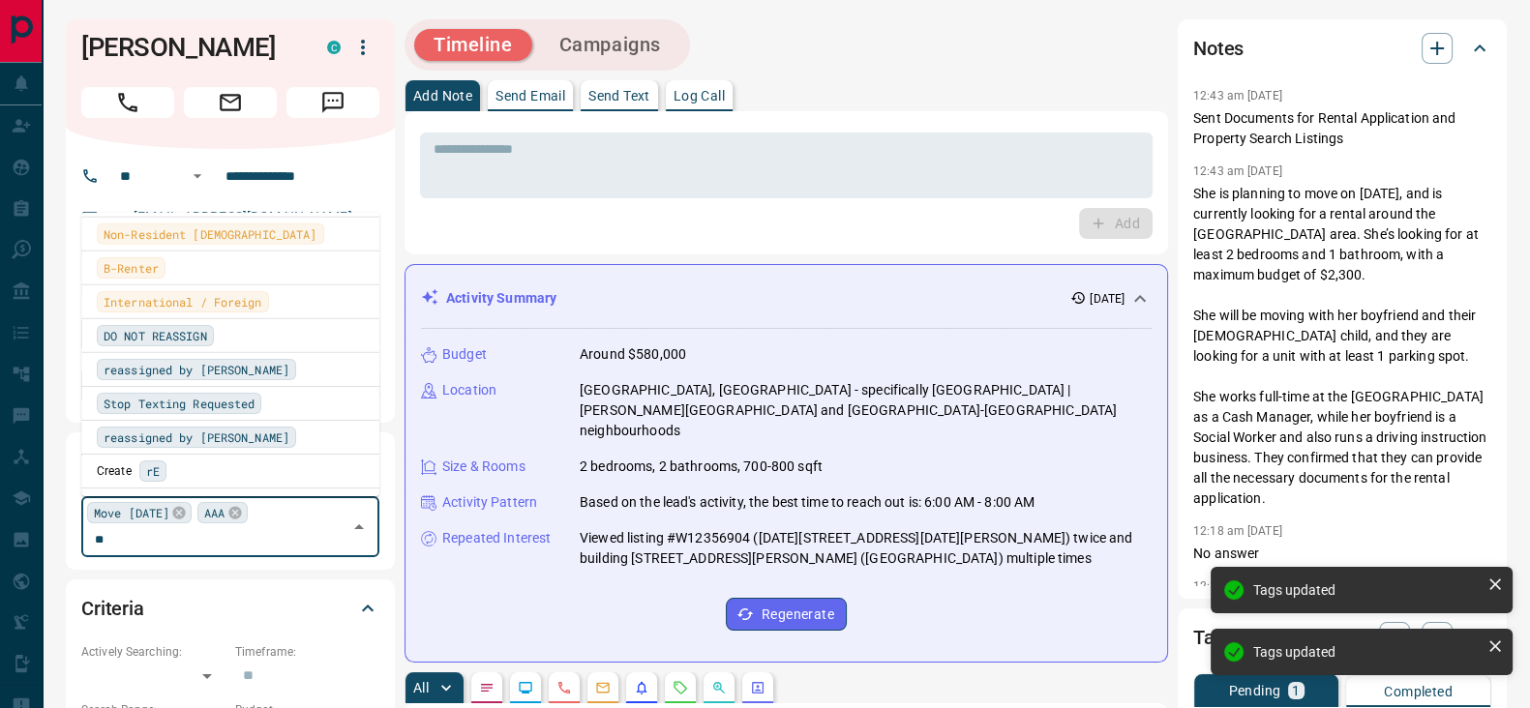
scroll to position [0, 0]
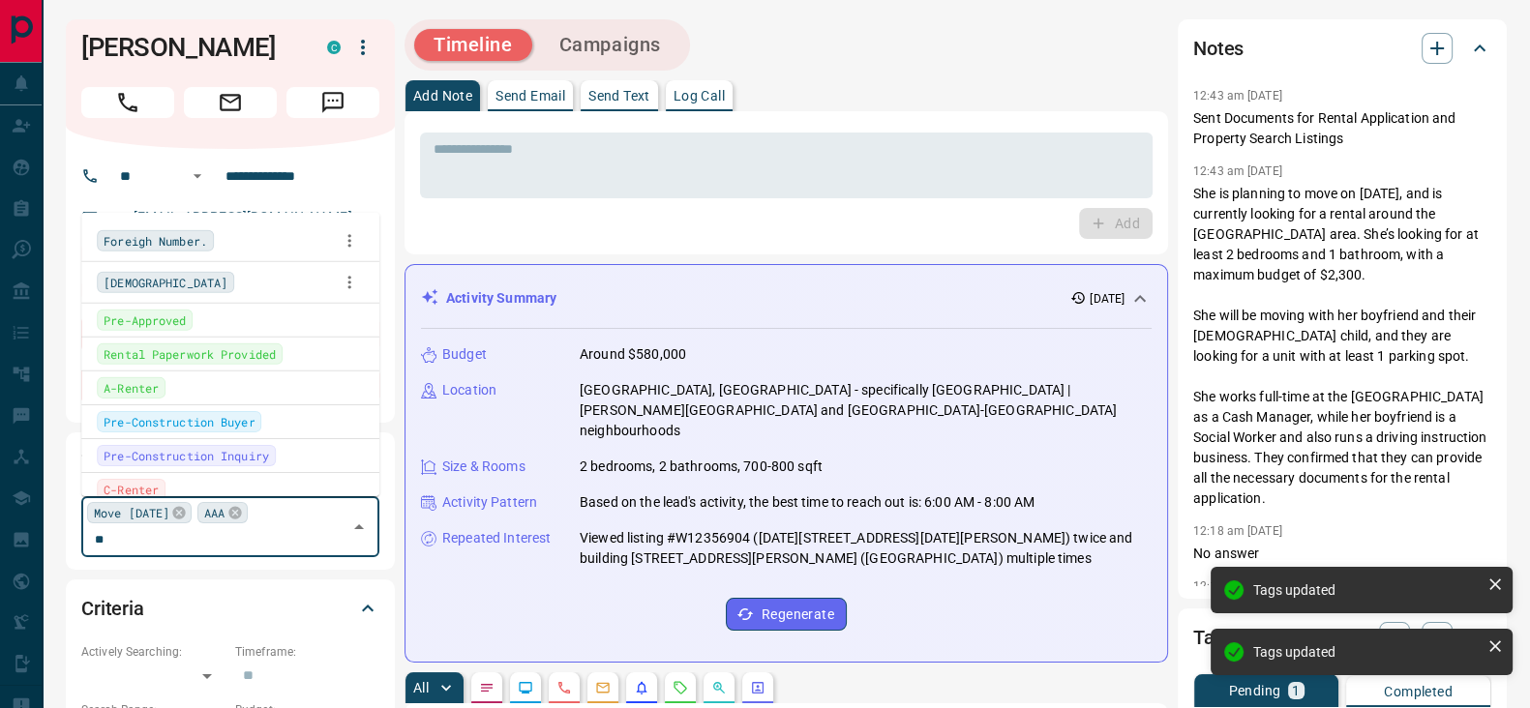
type input "***"
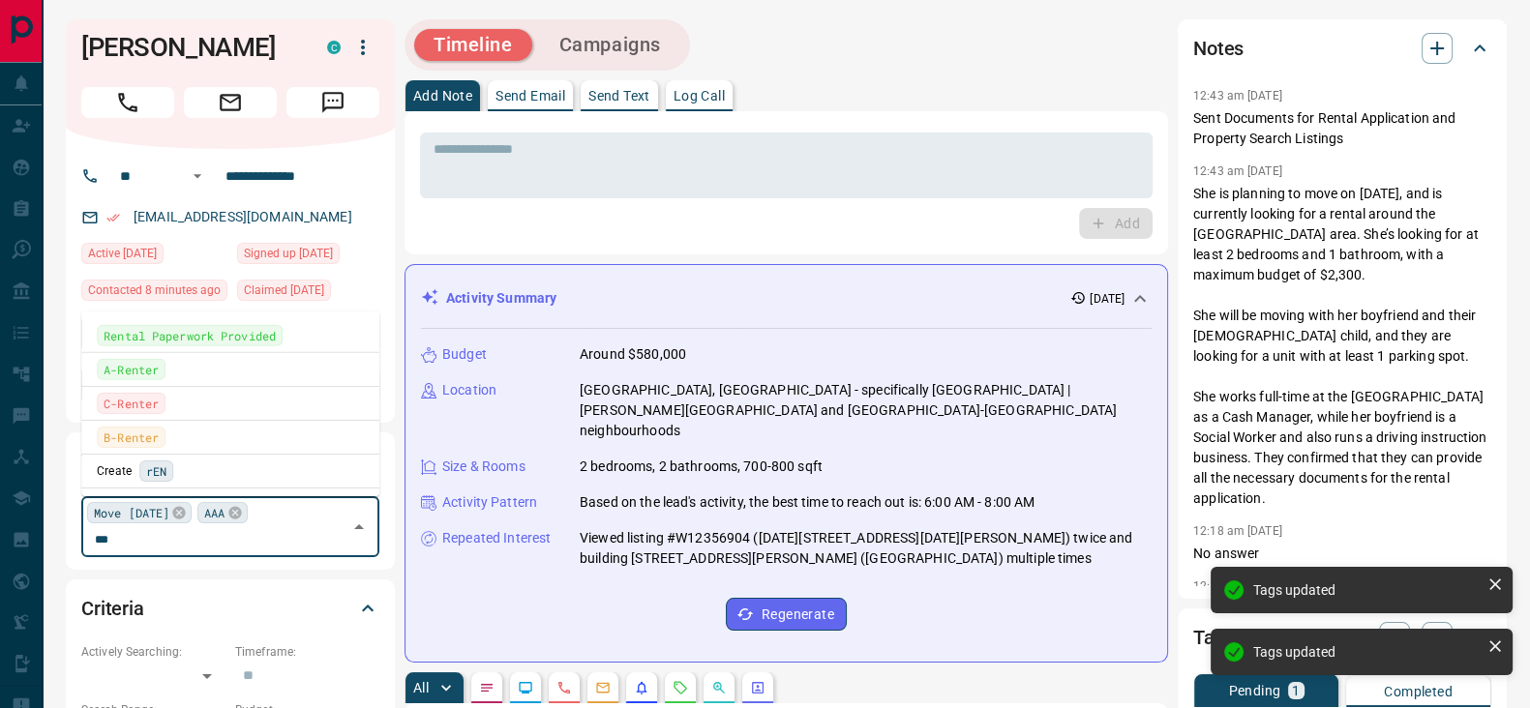
scroll to position [2298, 0]
click at [146, 375] on span "A-Renter" at bounding box center [131, 369] width 55 height 19
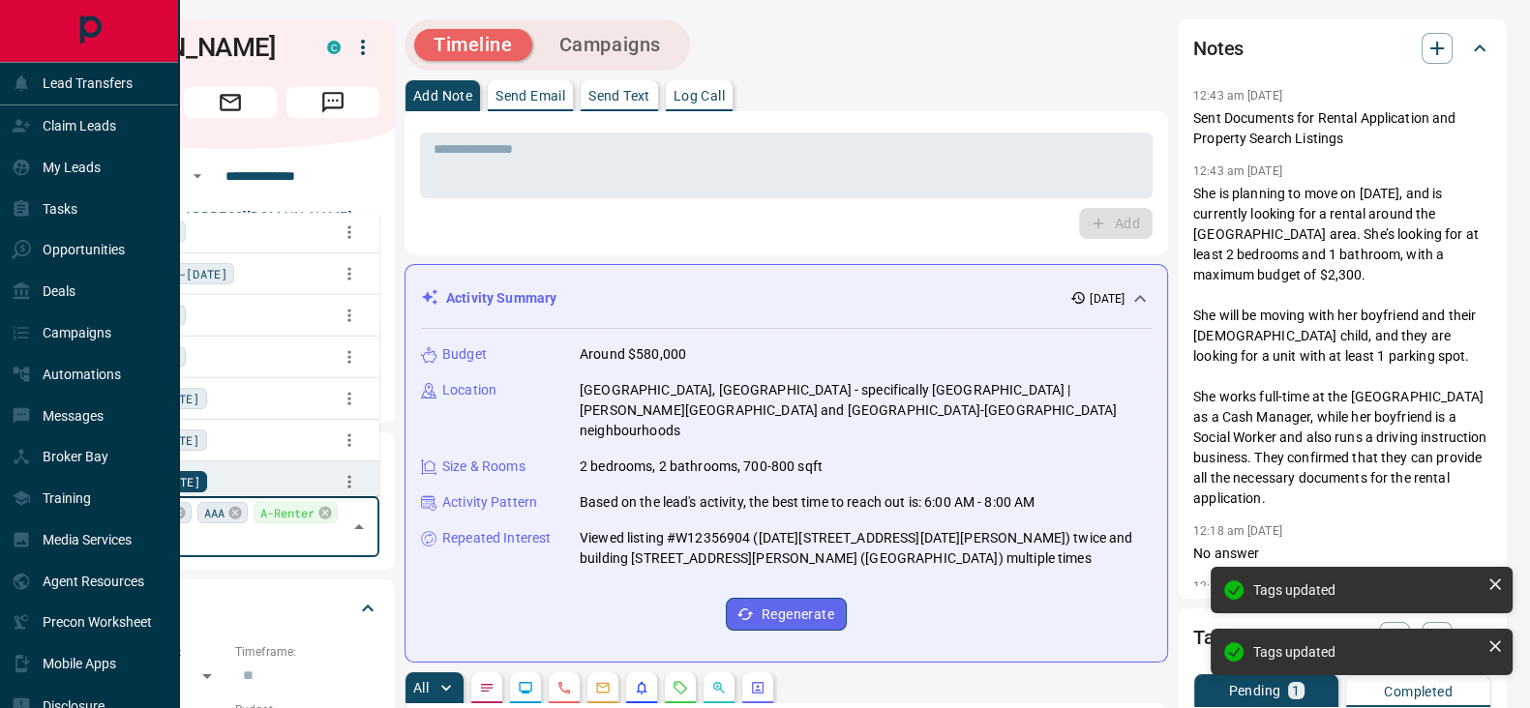
scroll to position [2382, 0]
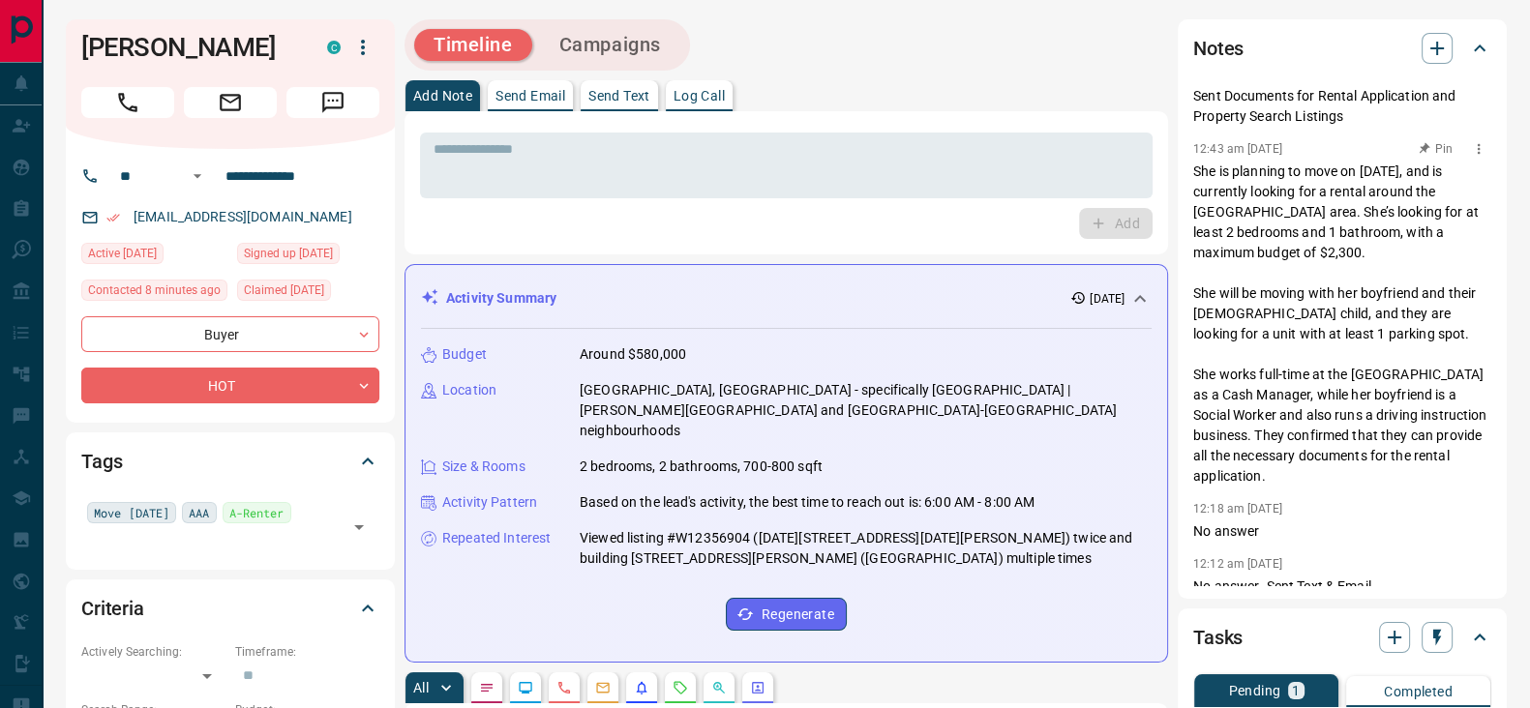
scroll to position [0, 0]
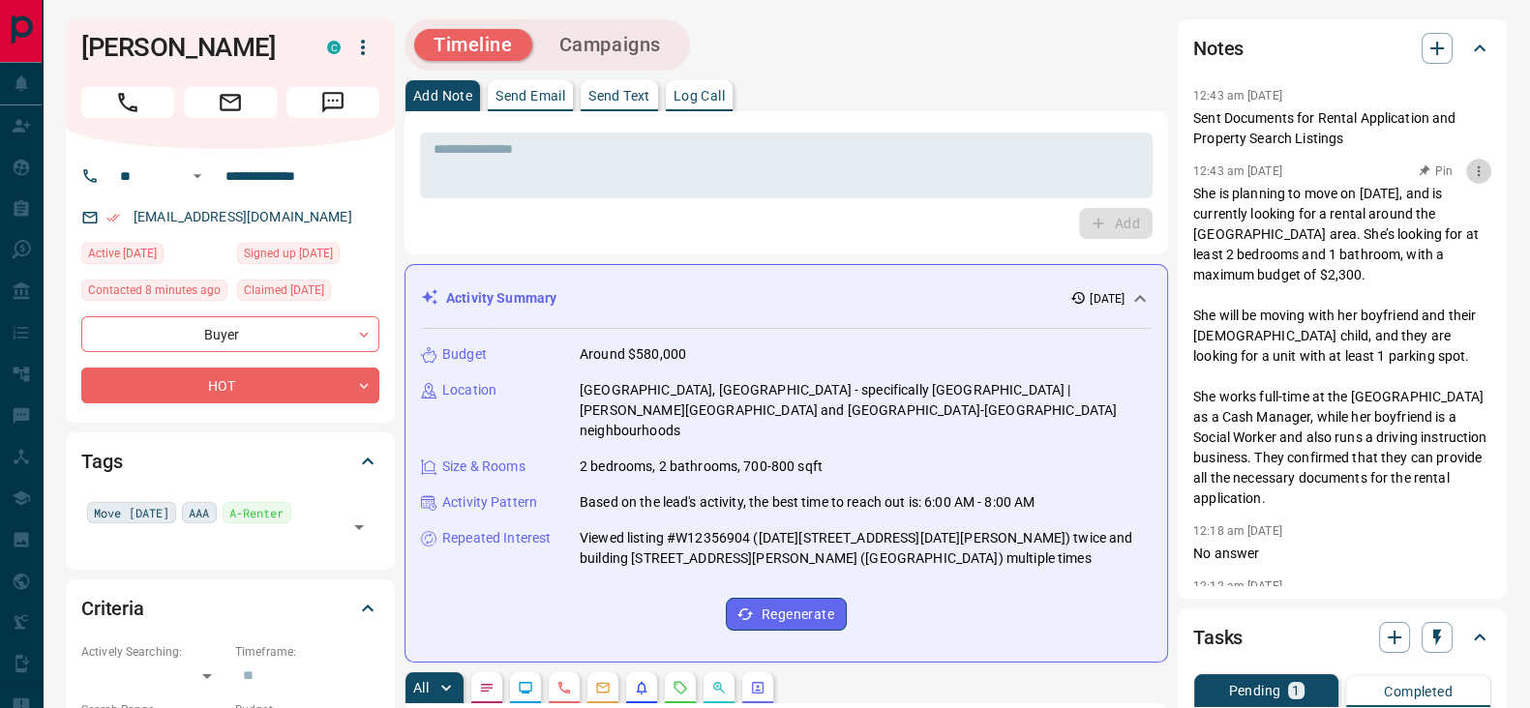
click at [1471, 169] on icon "button" at bounding box center [1478, 171] width 15 height 15
click at [1195, 185] on div at bounding box center [765, 354] width 1530 height 708
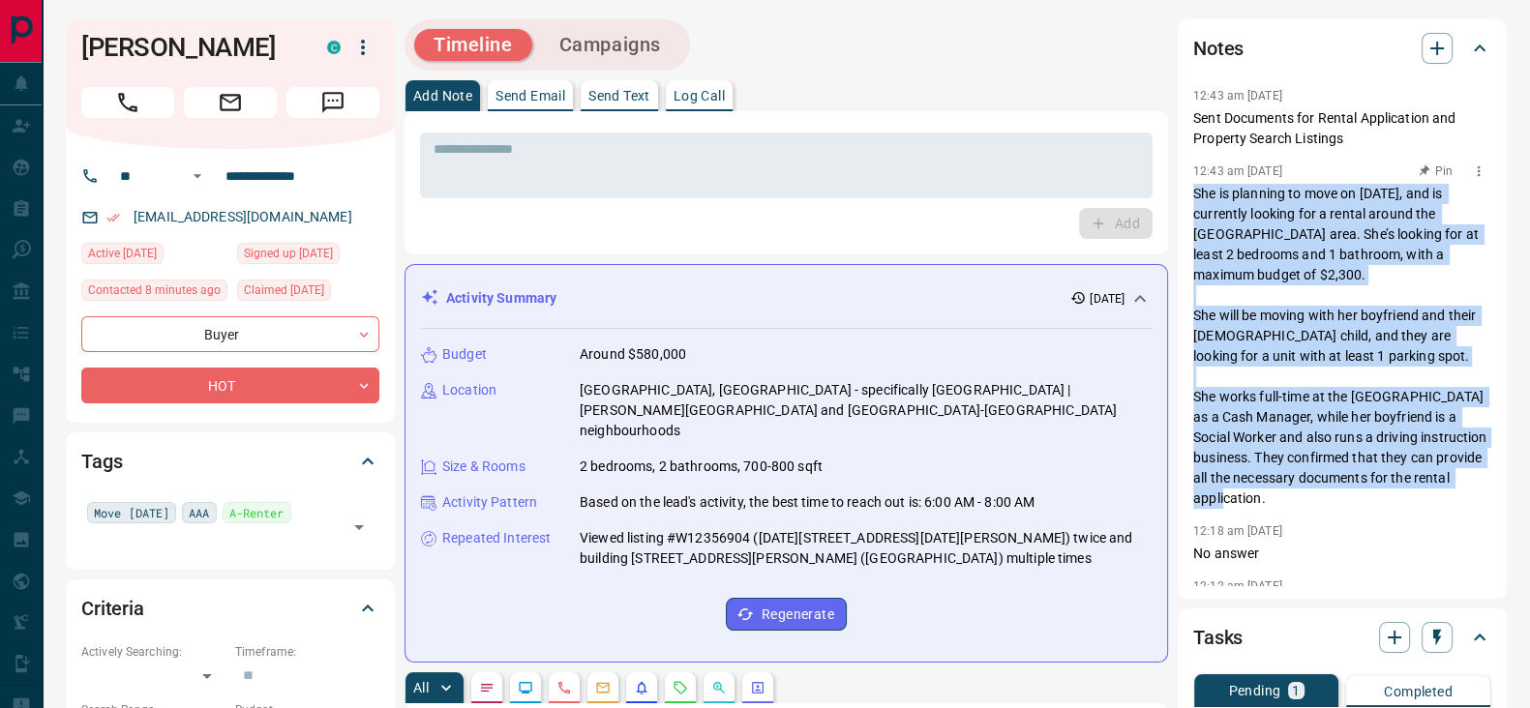
drag, startPoint x: 1195, startPoint y: 196, endPoint x: 1501, endPoint y: 267, distance: 313.8
click at [1423, 496] on p "She is planning to move on [DATE], and is currently looking for a rental around…" at bounding box center [1342, 346] width 298 height 325
copy p "She is planning to move on [DATE], and is currently looking for a rental around…"
click at [1471, 165] on icon "button" at bounding box center [1478, 171] width 15 height 15
click at [1441, 242] on li "Delete" at bounding box center [1429, 235] width 85 height 29
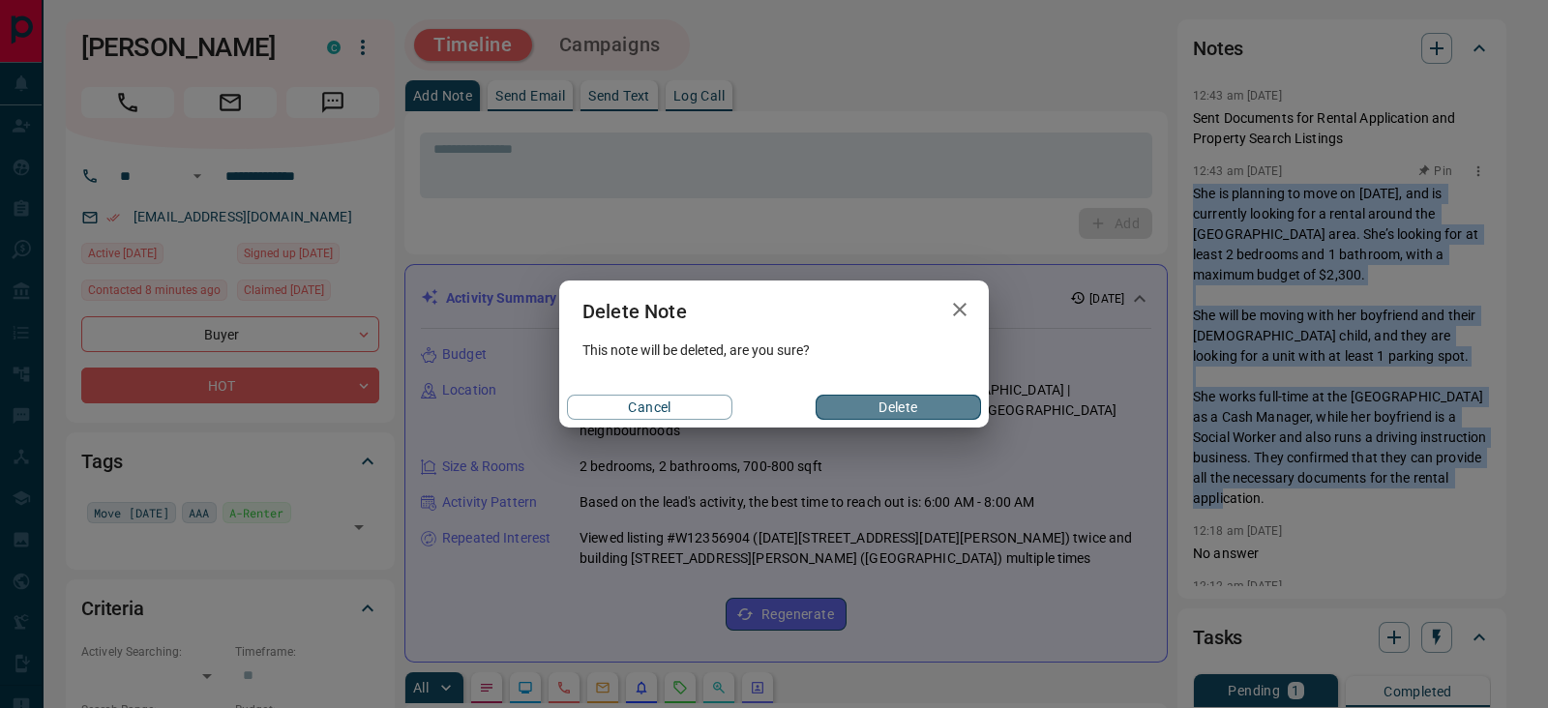
click at [888, 409] on button "Delete" at bounding box center [898, 407] width 165 height 25
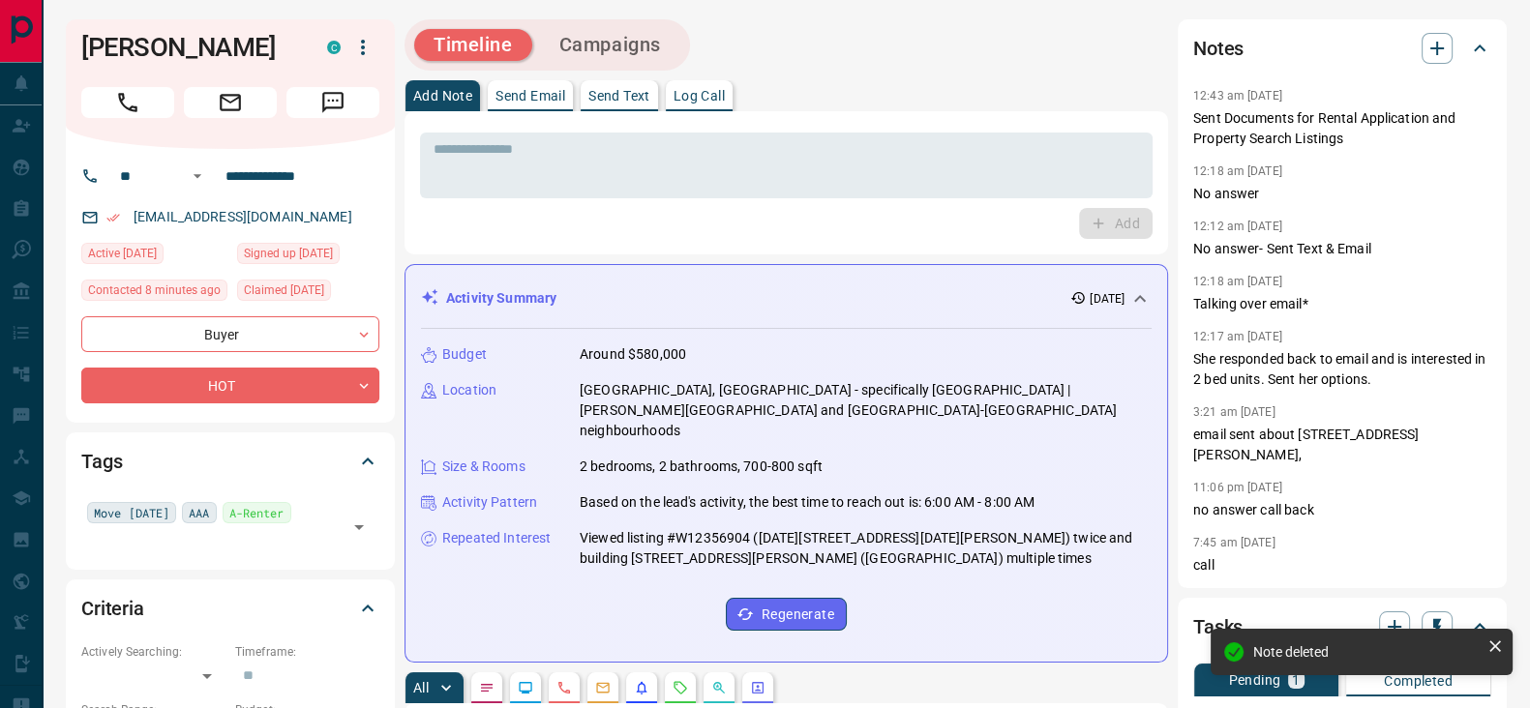
scroll to position [2556, 0]
click at [1432, 55] on icon "button" at bounding box center [1436, 48] width 23 height 23
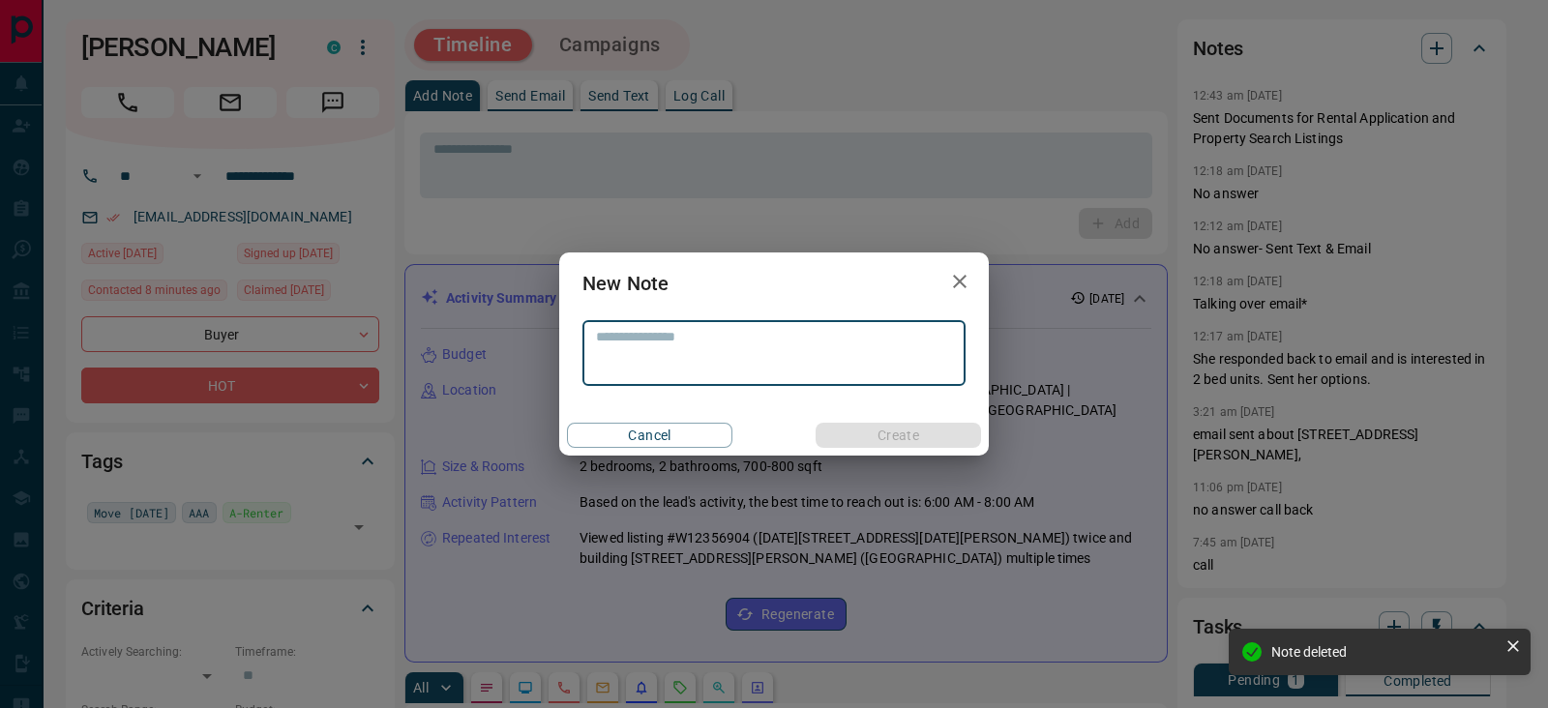
click at [757, 344] on textarea at bounding box center [774, 353] width 356 height 49
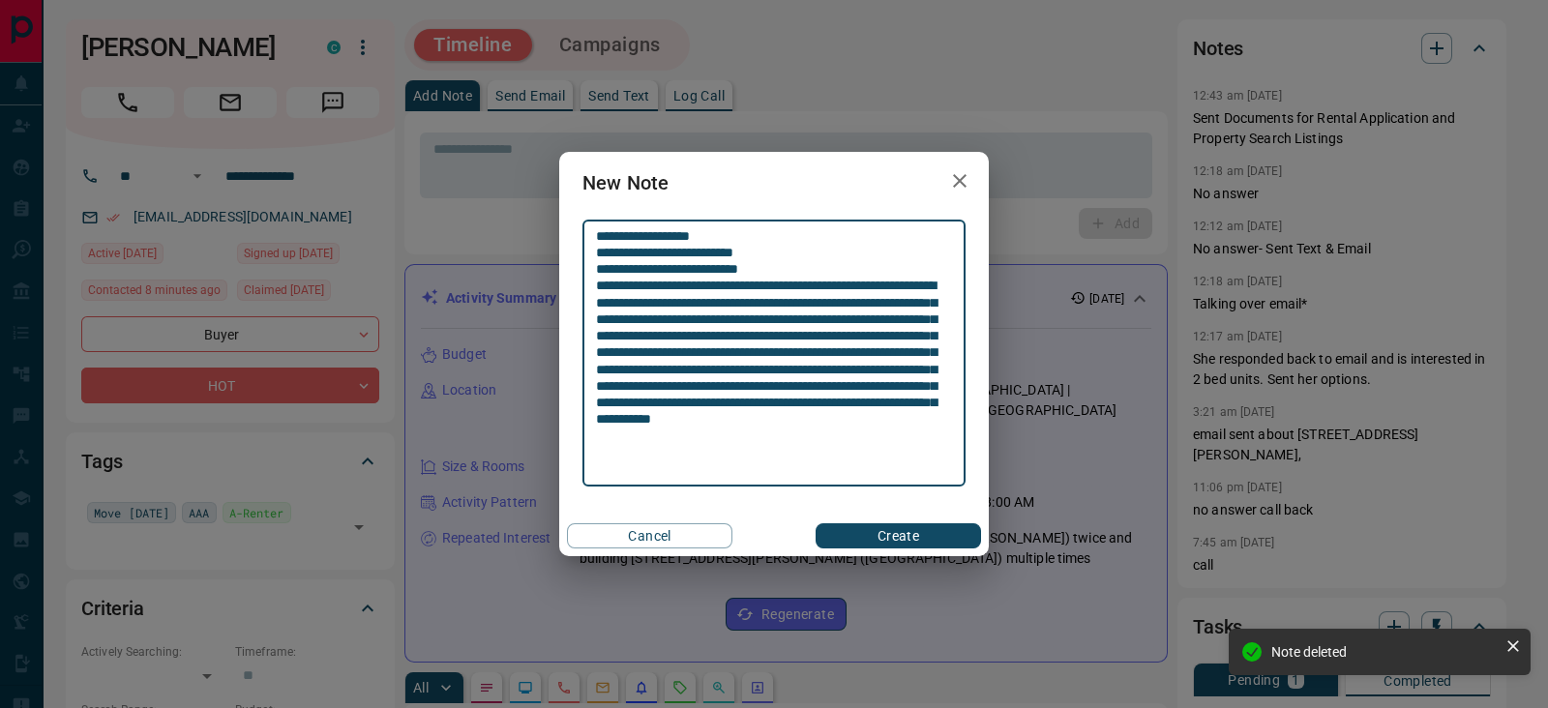
type textarea "**********"
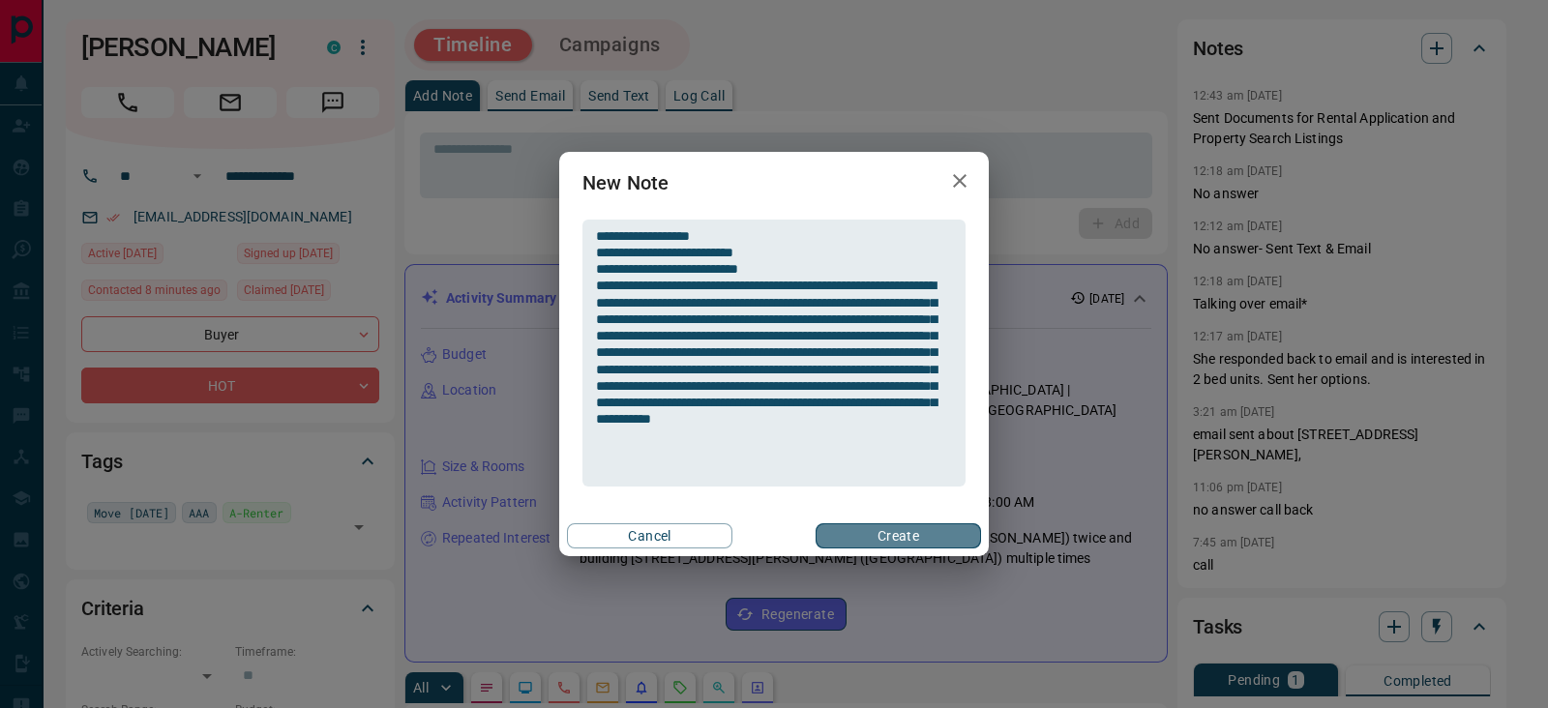
click at [890, 534] on button "Create" at bounding box center [898, 536] width 165 height 25
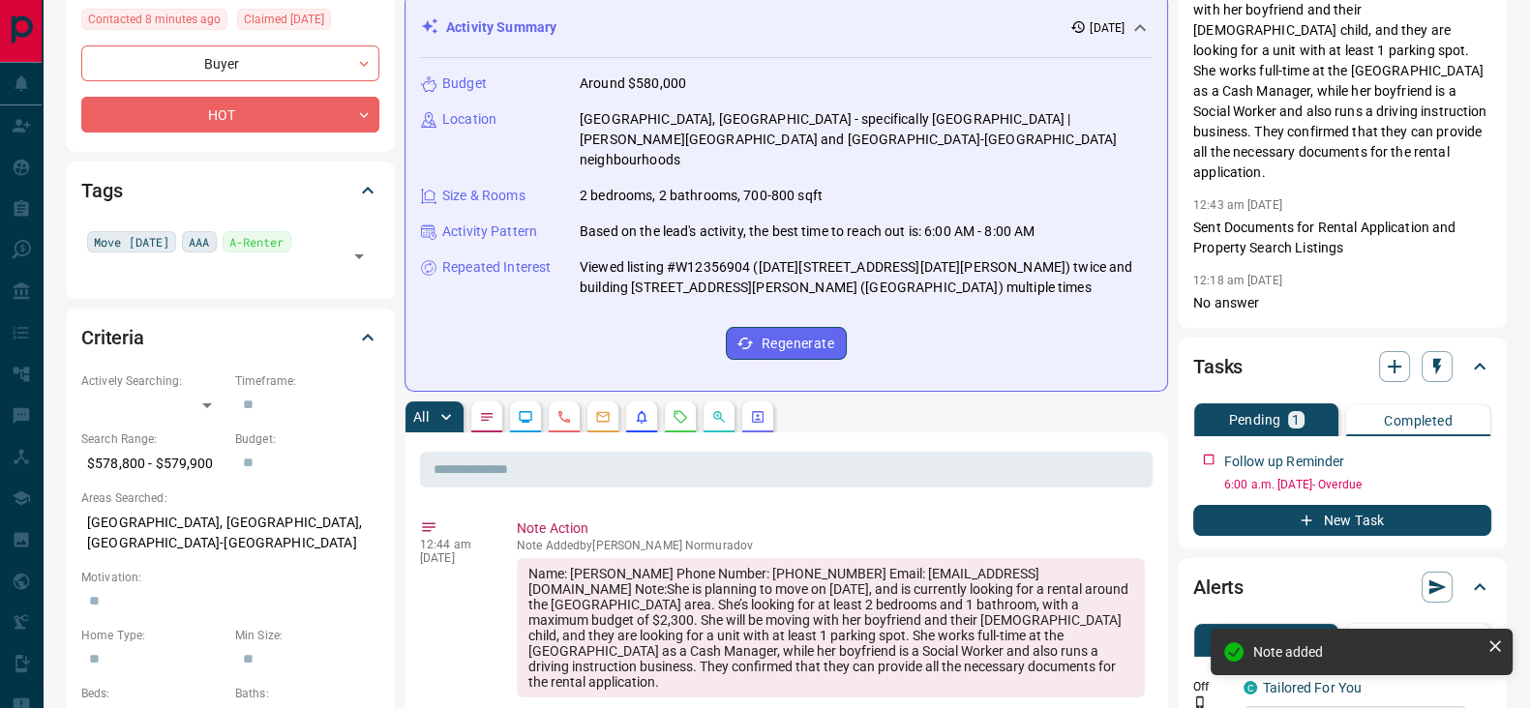
scroll to position [0, 0]
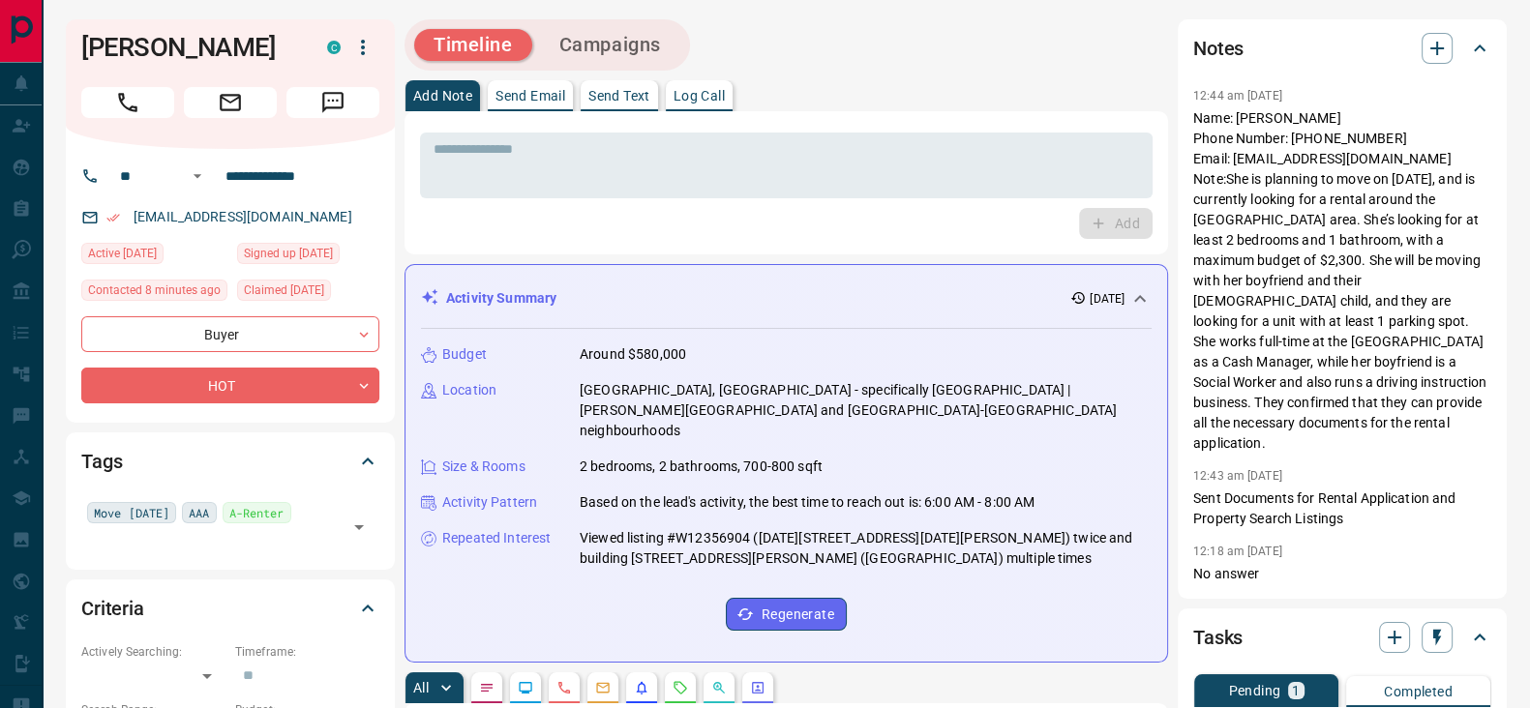
click at [883, 65] on div "Timeline Campaigns" at bounding box center [786, 44] width 764 height 51
